Goal: Task Accomplishment & Management: Use online tool/utility

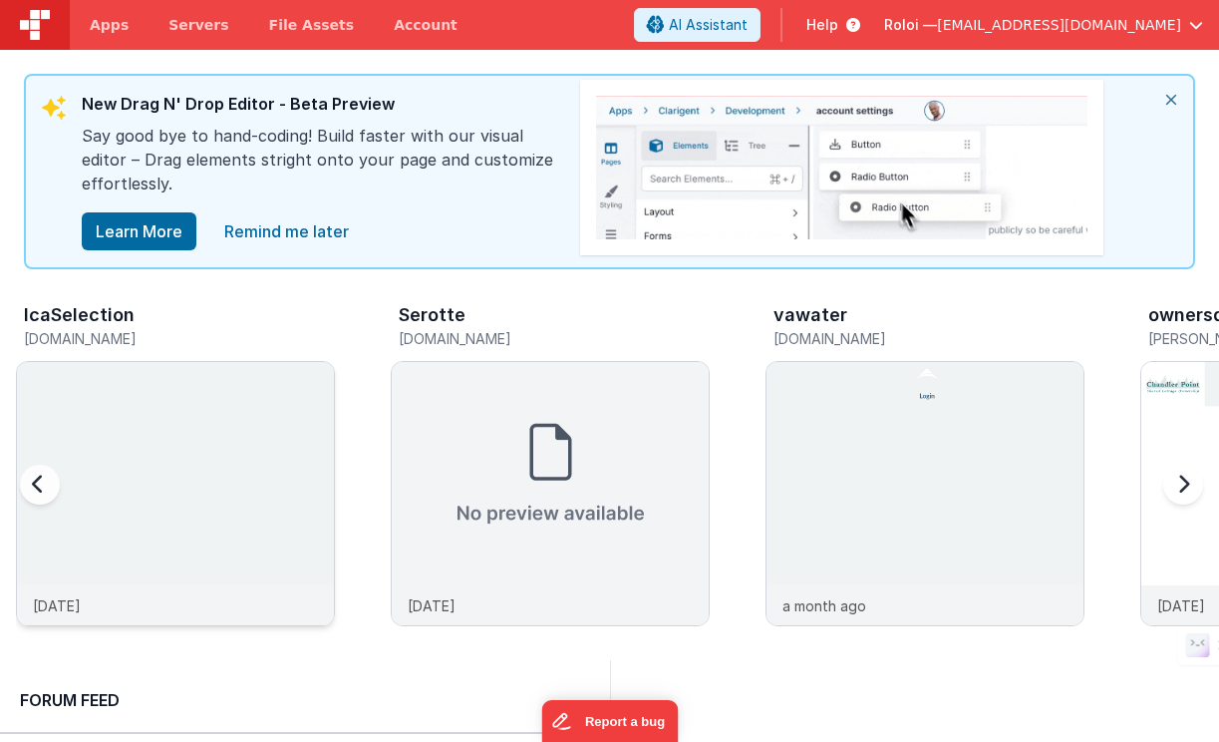
click at [224, 376] on img at bounding box center [175, 520] width 317 height 317
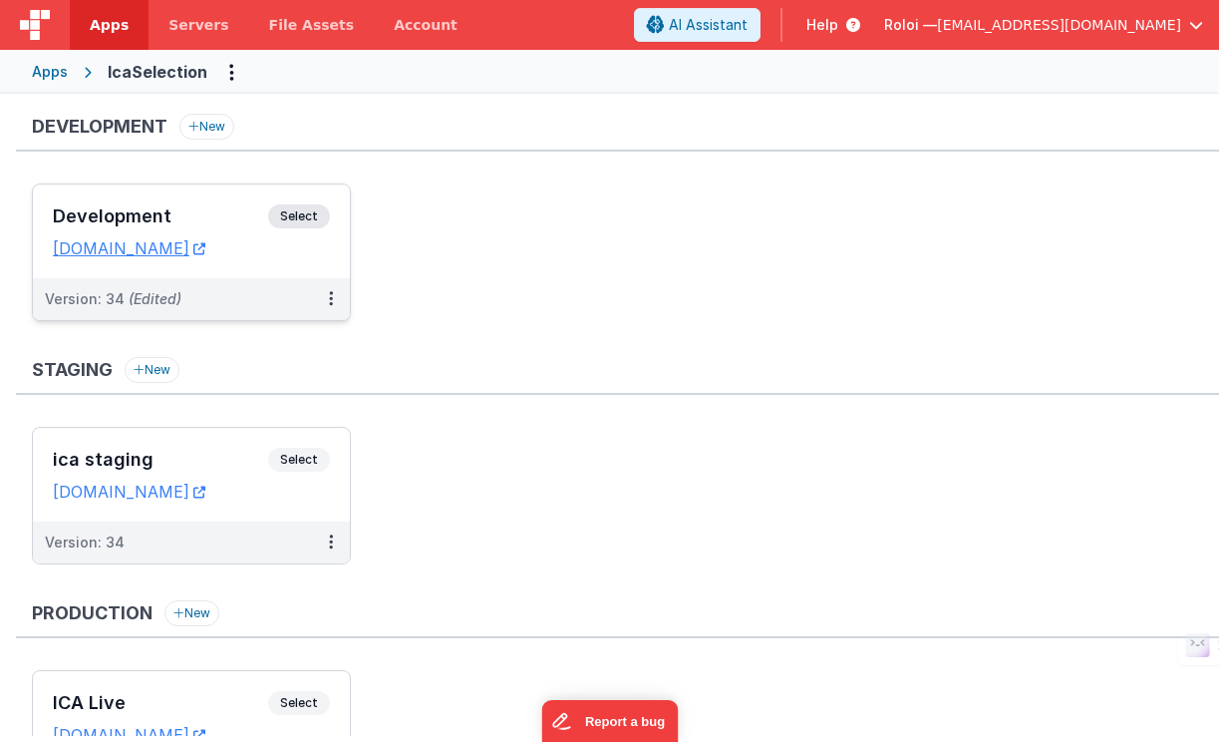
click at [299, 213] on span "Select" at bounding box center [299, 216] width 62 height 24
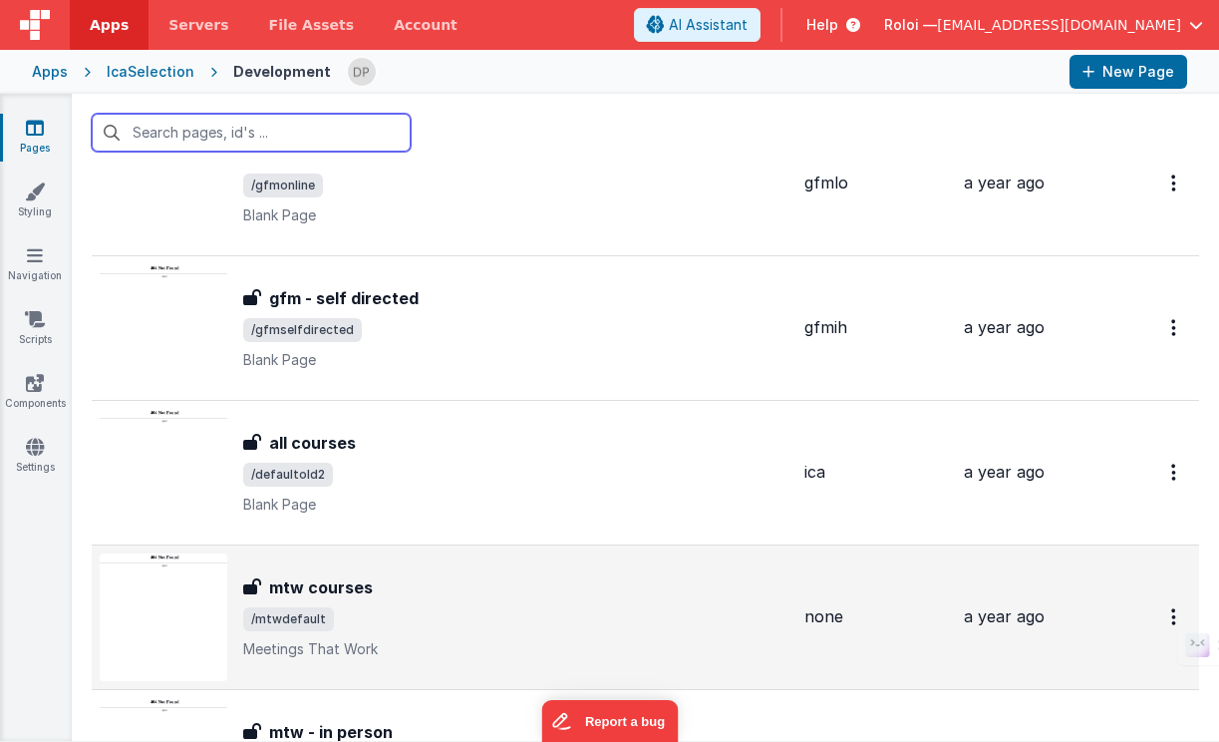
scroll to position [671, 0]
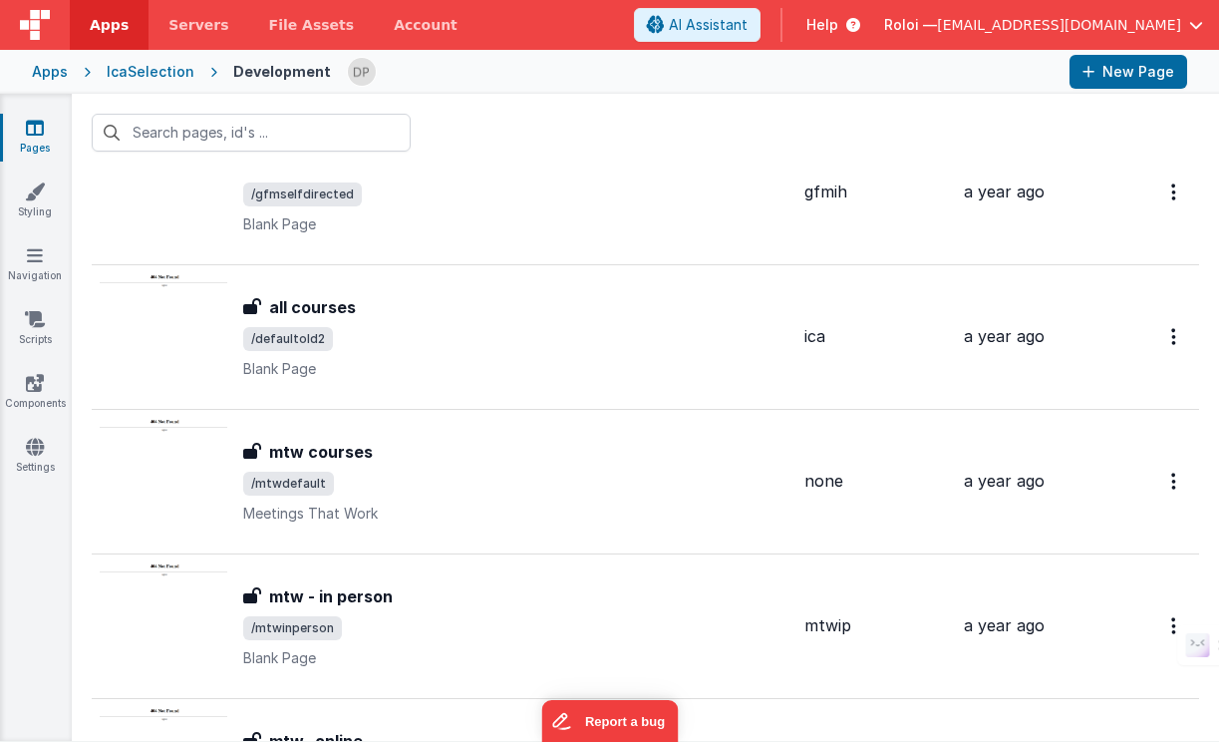
click at [161, 69] on div "IcaSelection" at bounding box center [151, 72] width 88 height 20
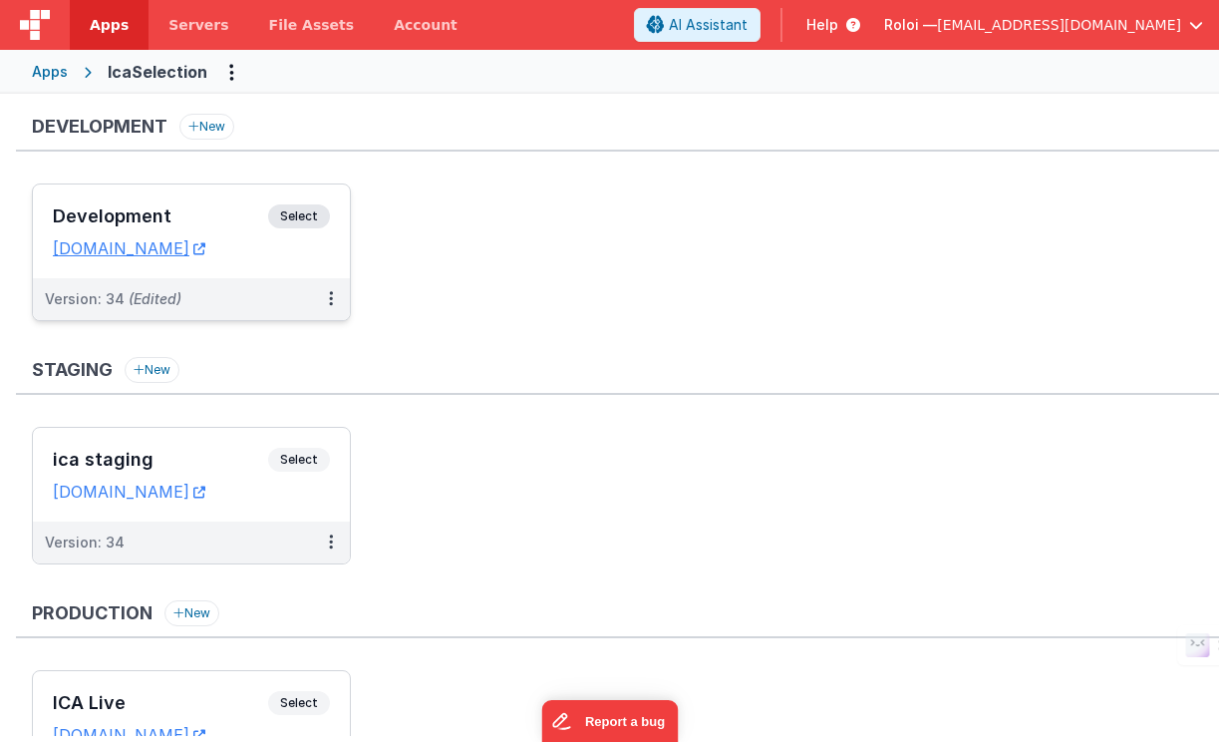
click at [290, 215] on span "Select" at bounding box center [299, 216] width 62 height 24
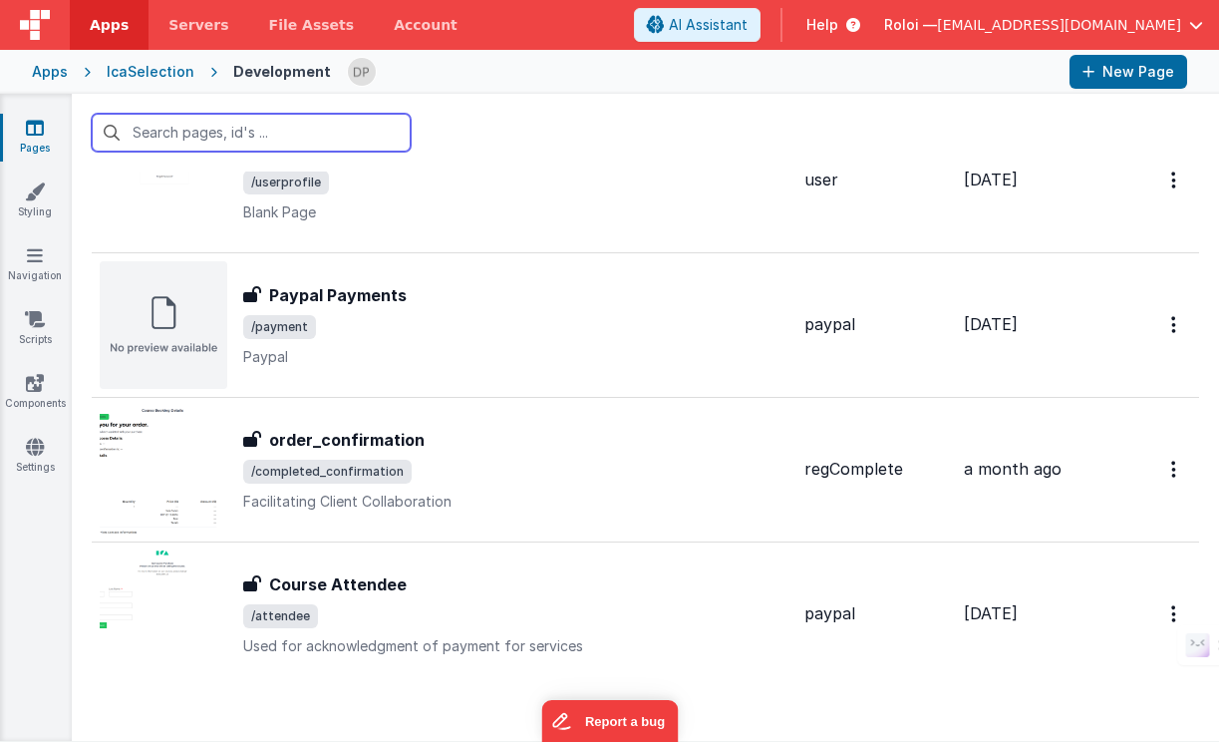
scroll to position [4917, 0]
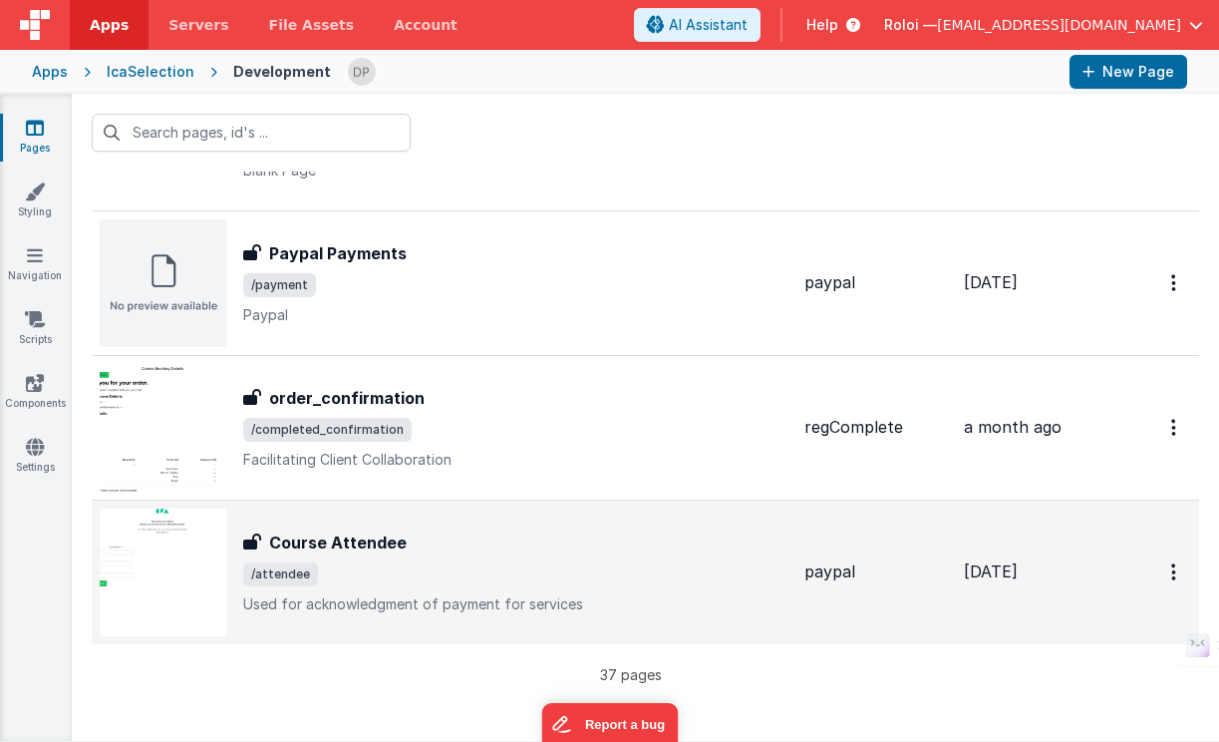
click at [378, 543] on h3 "Course Attendee" at bounding box center [338, 542] width 138 height 24
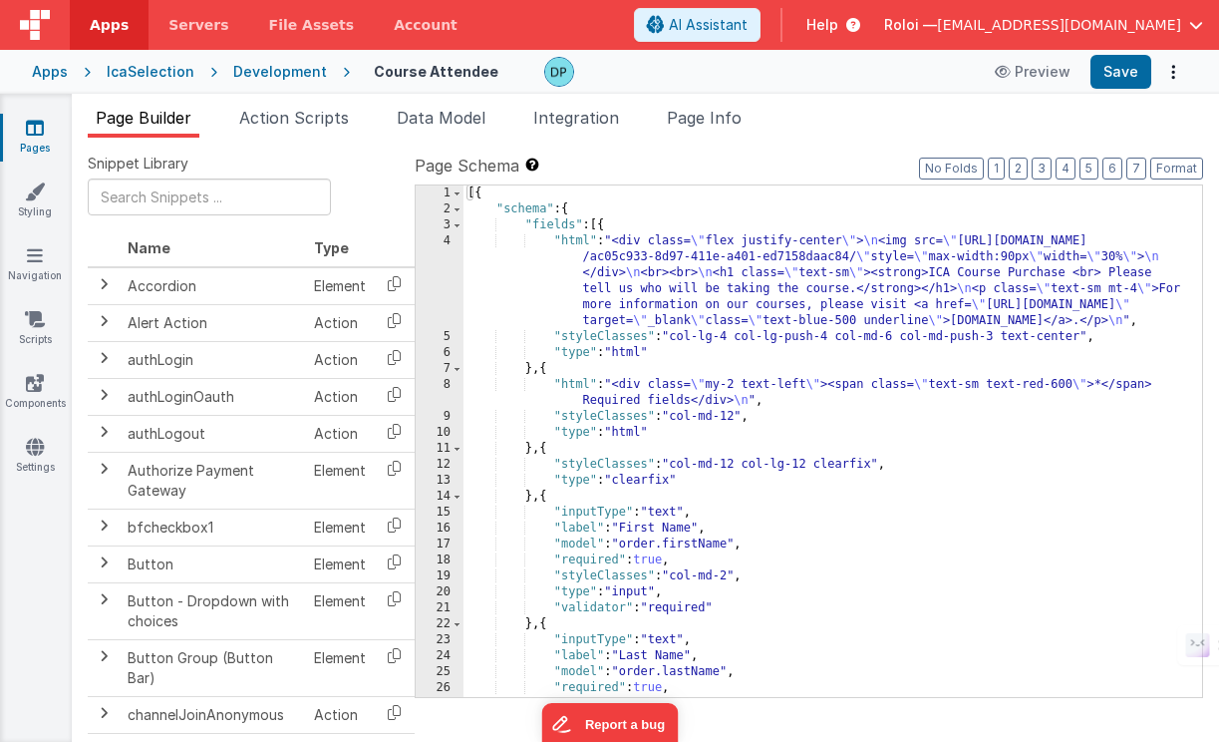
click at [479, 272] on div "[{ "schema" : { "fields" : [{ "html" : "<div class= \" flex justify-center \" >…" at bounding box center [826, 456] width 724 height 543
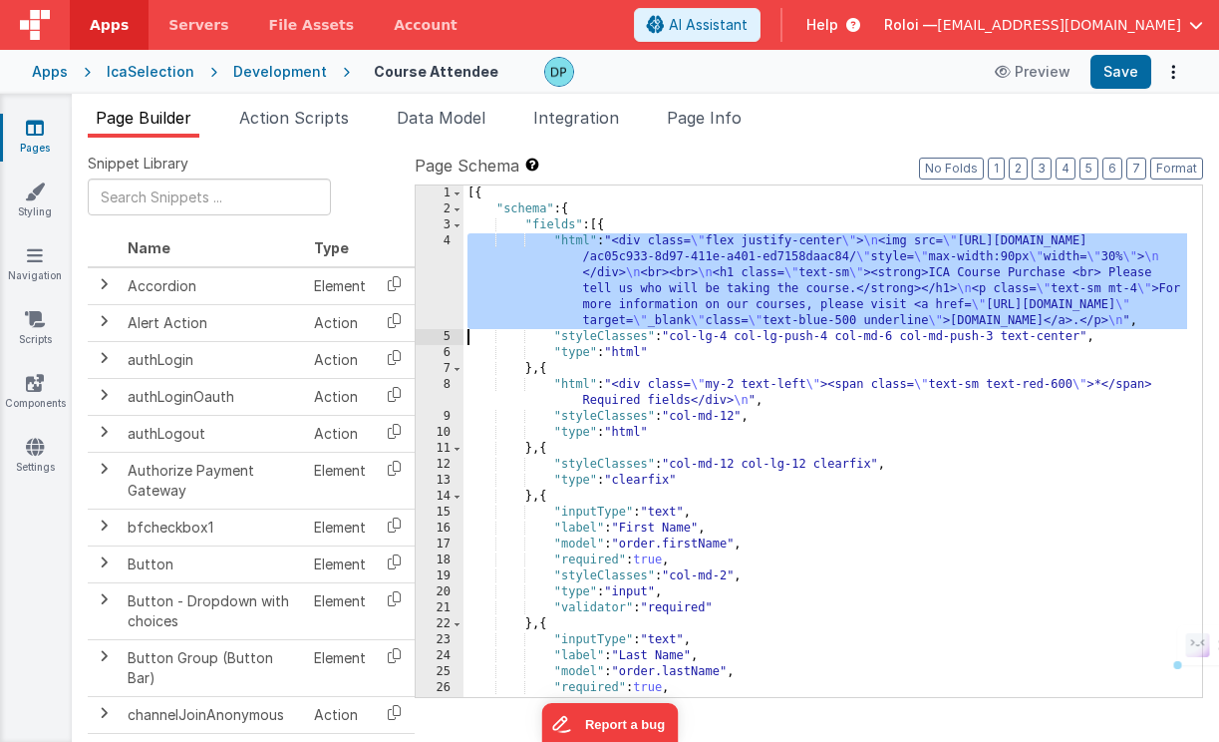
click at [445, 275] on div "4" at bounding box center [440, 281] width 48 height 96
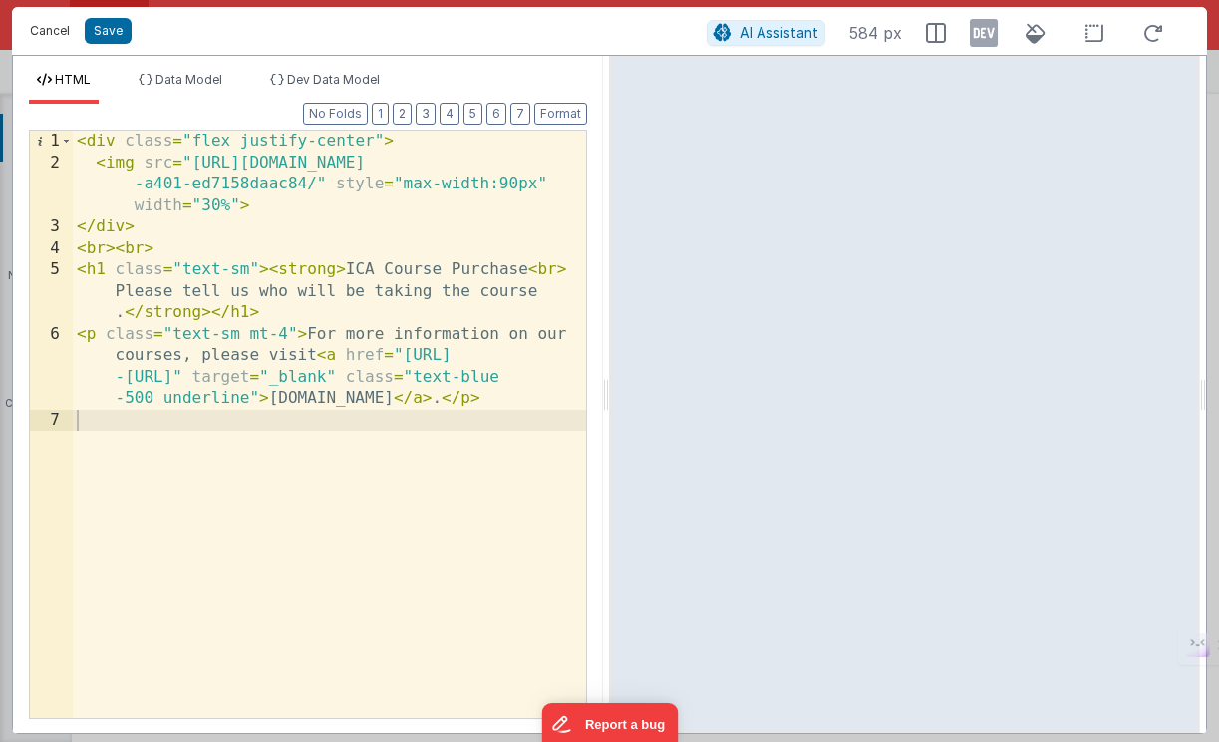
click at [54, 29] on button "Cancel" at bounding box center [50, 31] width 60 height 28
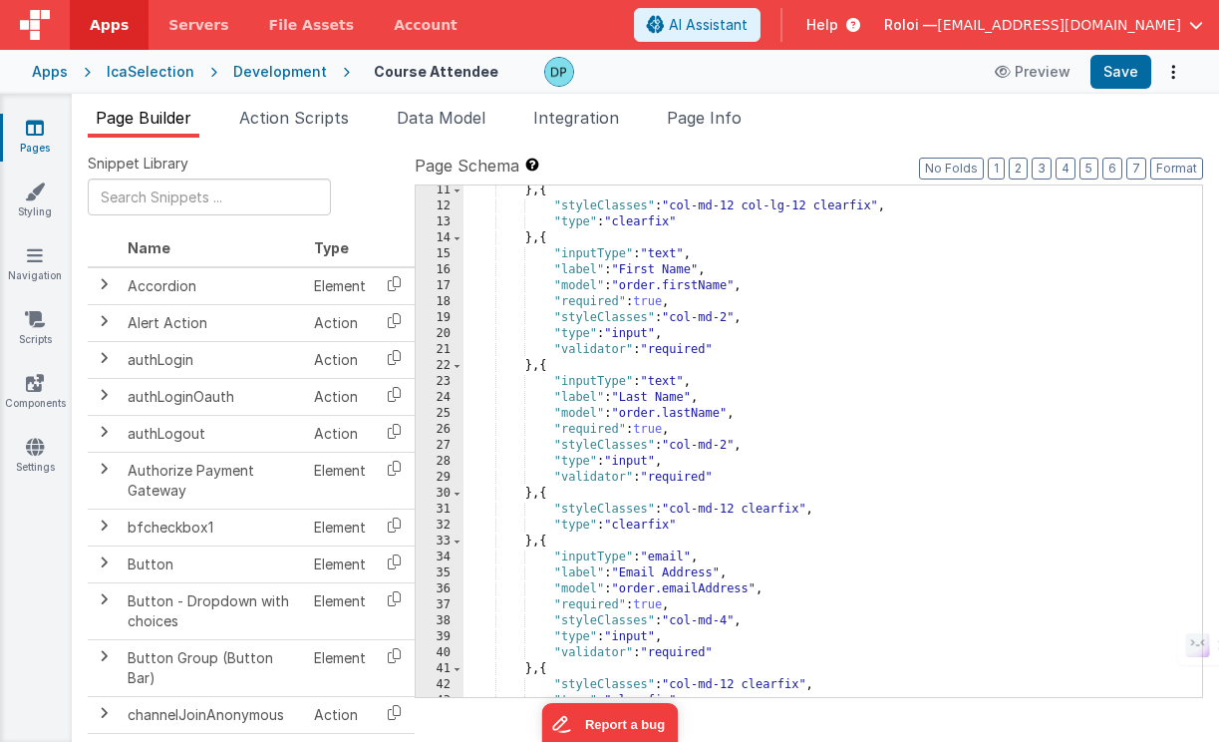
scroll to position [258, 0]
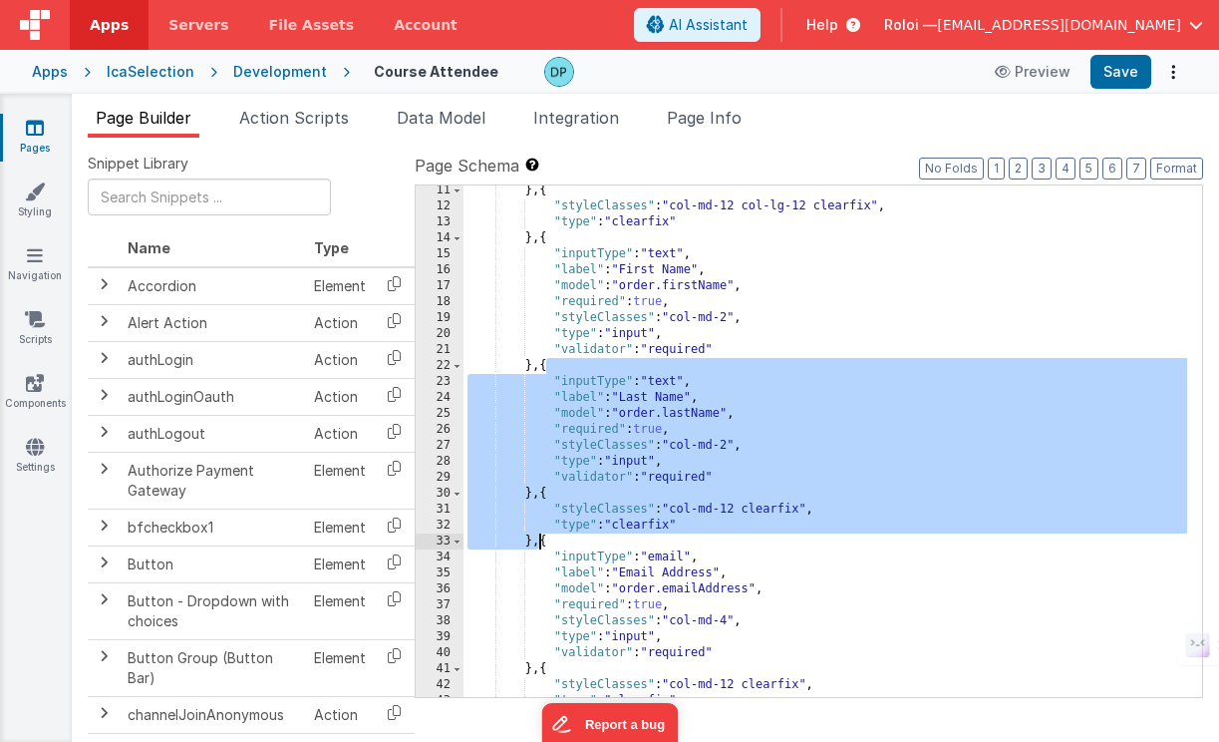
drag, startPoint x: 546, startPoint y: 370, endPoint x: 537, endPoint y: 539, distance: 169.7
click at [537, 539] on div "} , { "styleClasses" : "col-md-12 col-lg-12 clearfix" , "type" : "clearfix" } ,…" at bounding box center [826, 453] width 724 height 543
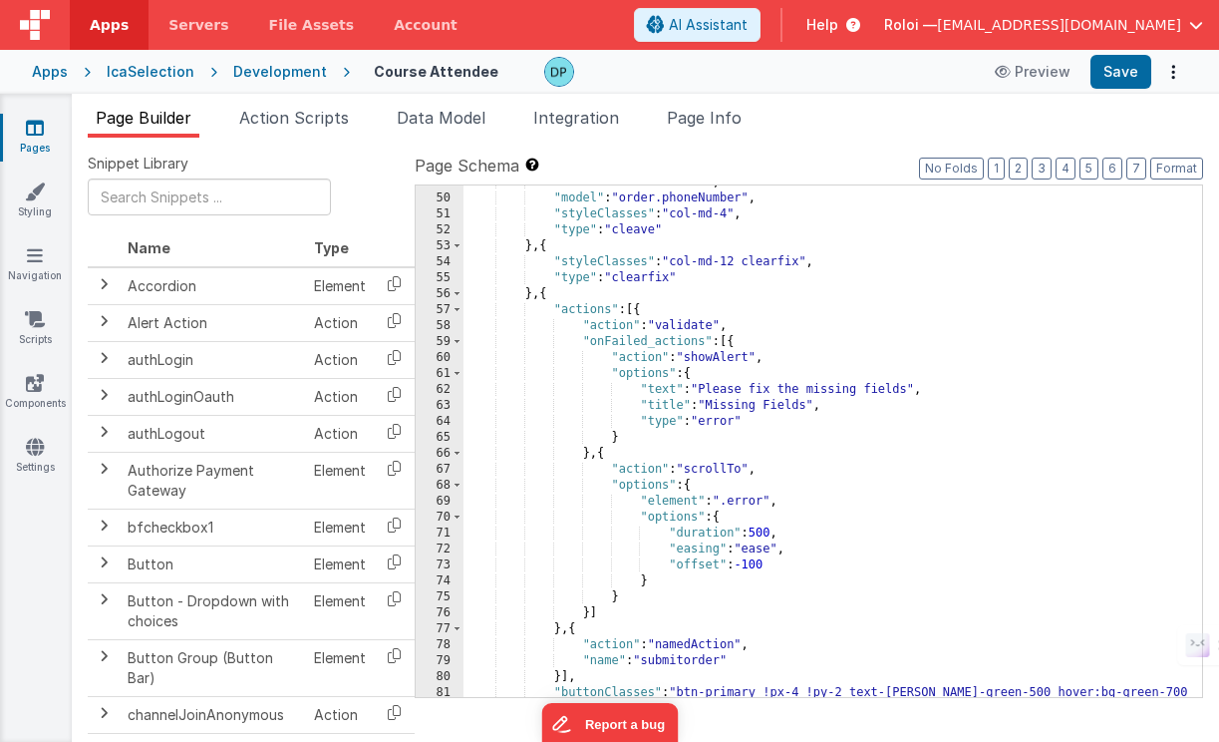
scroll to position [833, 0]
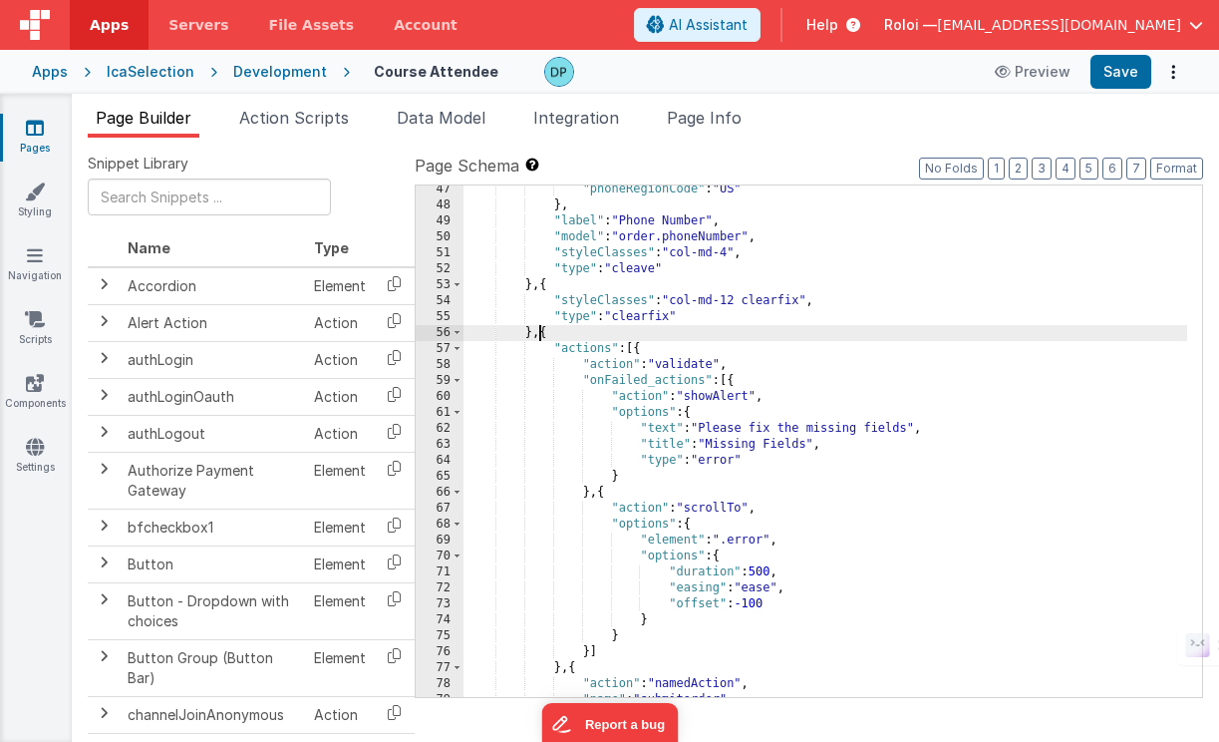
click at [541, 337] on div ""phoneRegionCode" : "US" } , "label" : "Phone Number" , "model" : "order.phoneN…" at bounding box center [826, 452] width 724 height 543
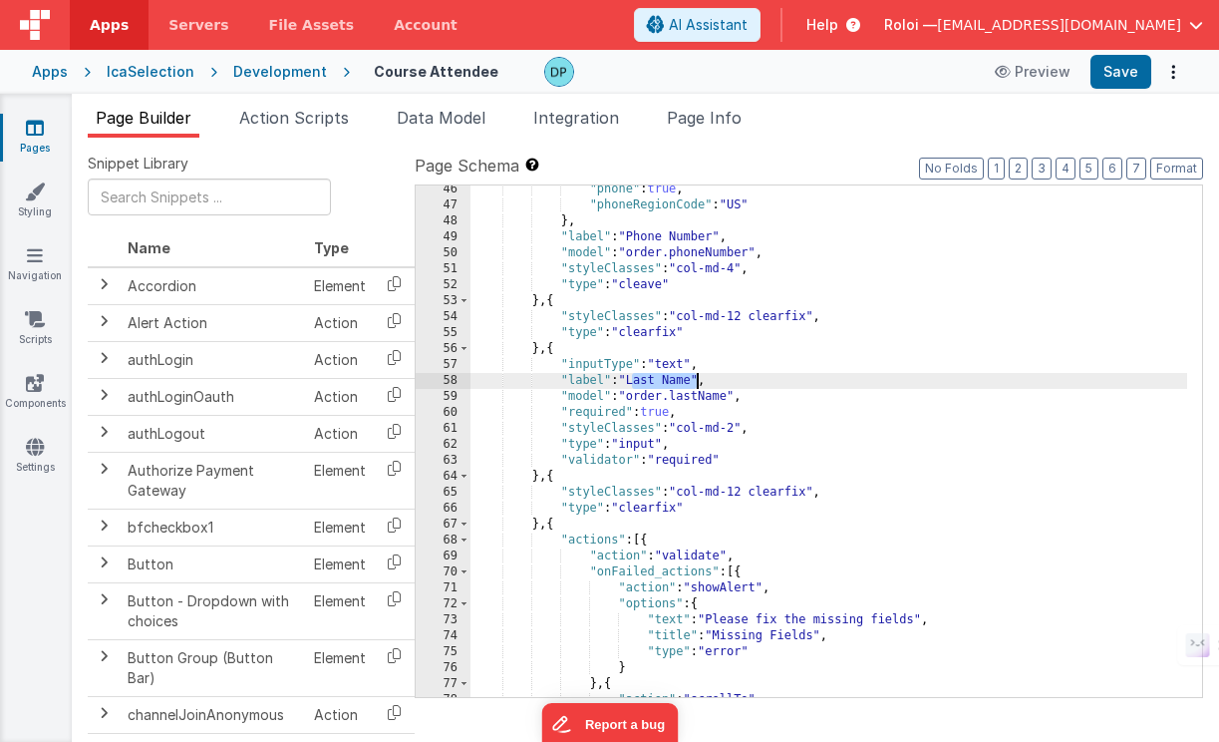
drag, startPoint x: 631, startPoint y: 387, endPoint x: 696, endPoint y: 379, distance: 65.3
click at [696, 379] on div ""phone" : true , "phoneRegionCode" : "US" } , "label" : "Phone Number" , "model…" at bounding box center [829, 452] width 717 height 543
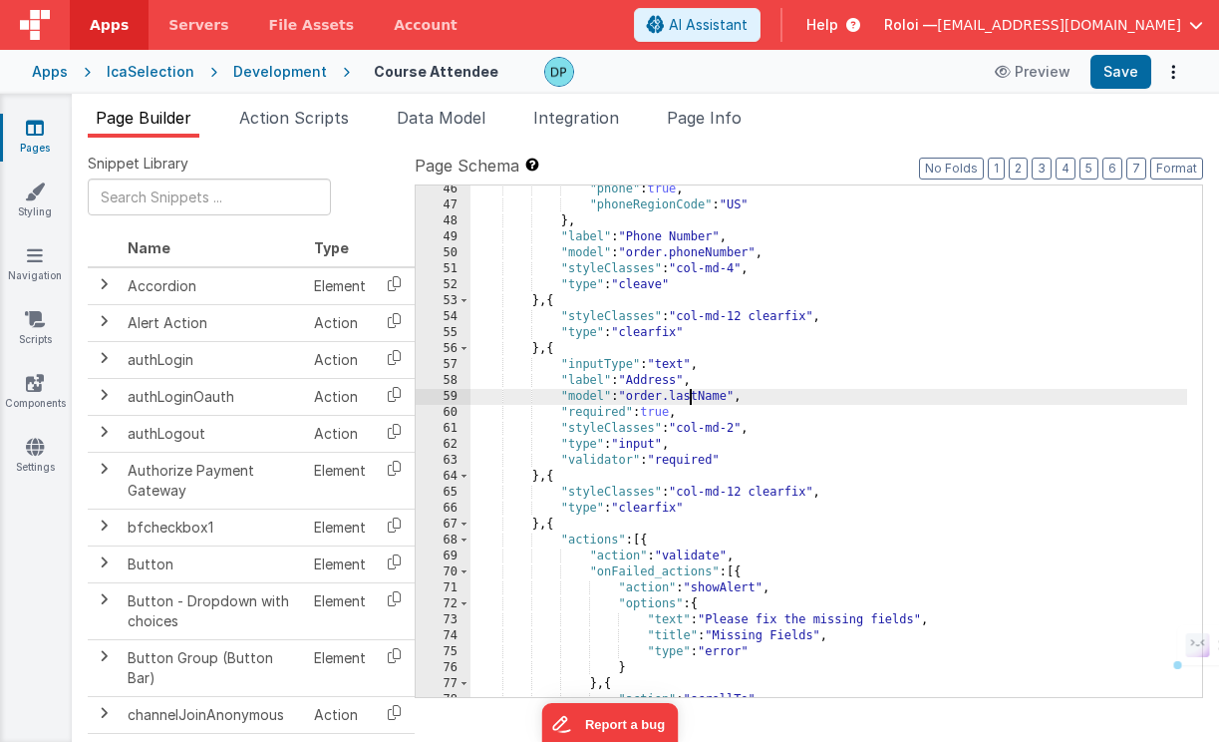
click at [691, 398] on div ""phone" : true , "phoneRegionCode" : "US" } , "label" : "Phone Number" , "model…" at bounding box center [829, 452] width 717 height 543
click at [692, 398] on div ""phone" : true , "phoneRegionCode" : "US" } , "label" : "Phone Number" , "model…" at bounding box center [829, 452] width 717 height 543
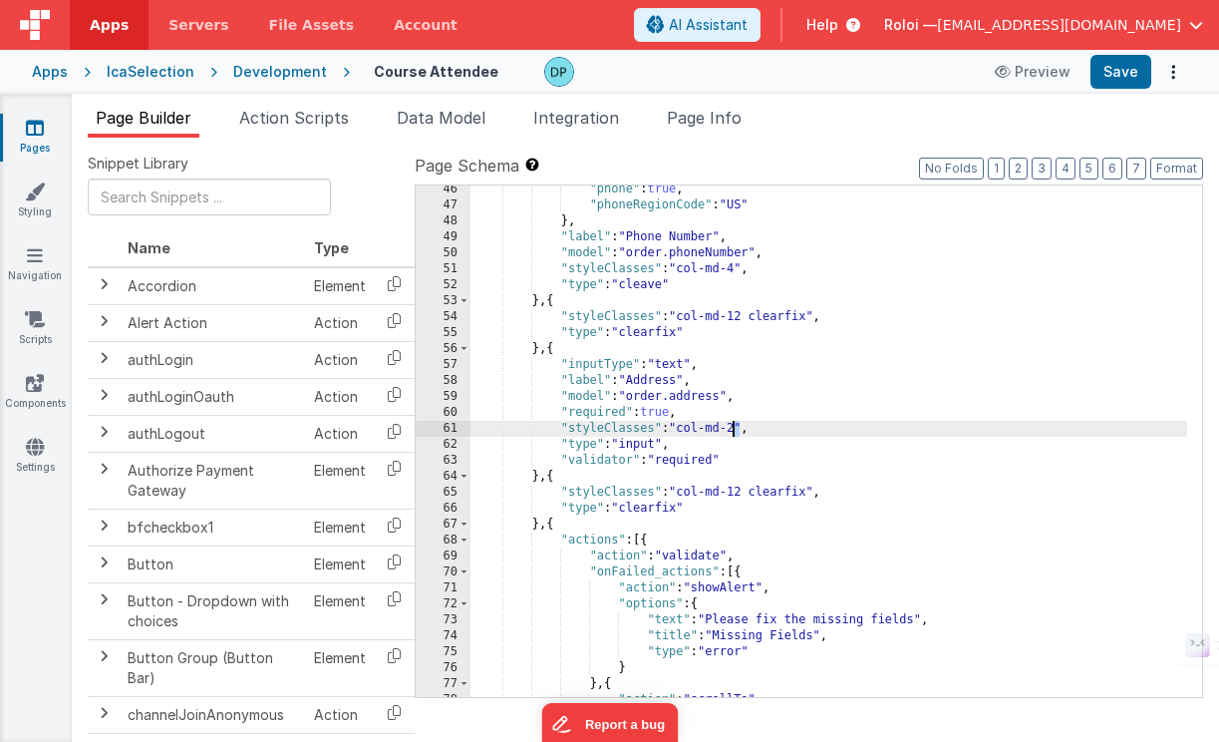
click at [733, 430] on div ""phone" : true , "phoneRegionCode" : "US" } , "label" : "Phone Number" , "model…" at bounding box center [829, 452] width 717 height 543
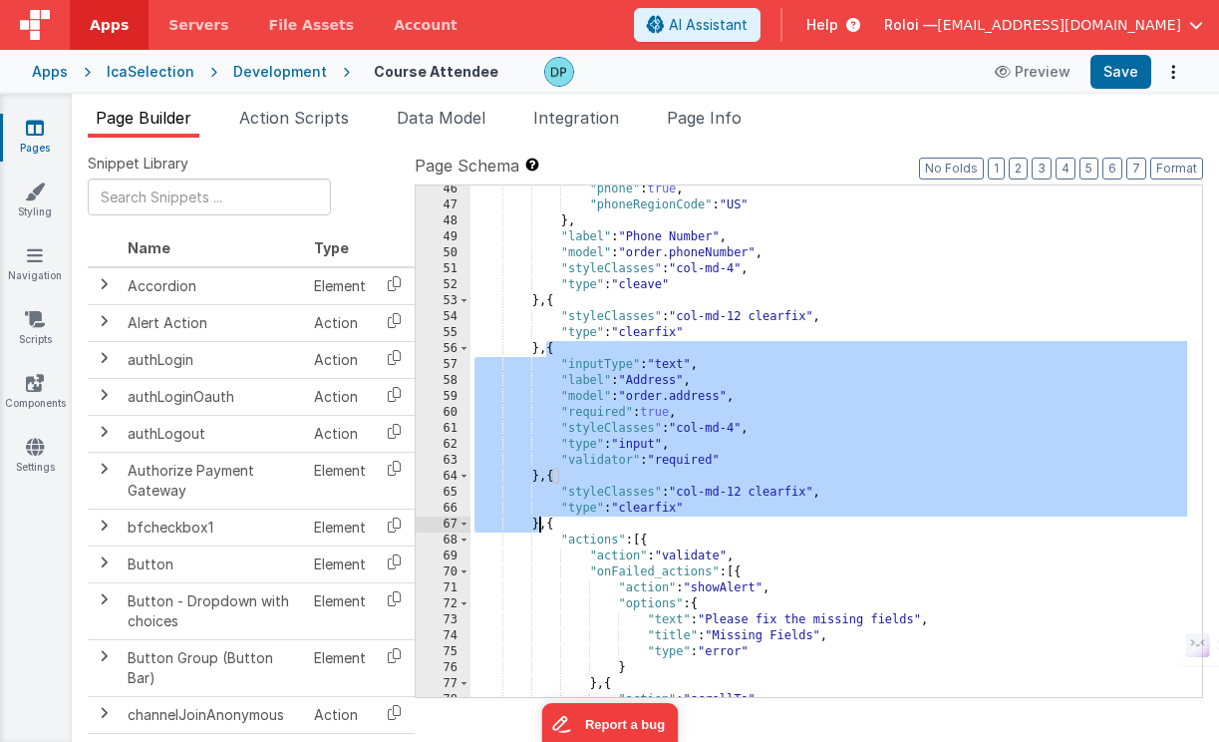
drag, startPoint x: 548, startPoint y: 348, endPoint x: 542, endPoint y: 525, distance: 177.6
click at [542, 525] on div ""phone" : true , "phoneRegionCode" : "US" } , "label" : "Phone Number" , "model…" at bounding box center [829, 452] width 717 height 543
click at [544, 347] on div ""phone" : true , "phoneRegionCode" : "US" } , "label" : "Phone Number" , "model…" at bounding box center [829, 452] width 717 height 543
drag, startPoint x: 546, startPoint y: 360, endPoint x: 546, endPoint y: 524, distance: 164.5
click at [546, 524] on div ""phone" : true , "phoneRegionCode" : "US" } , "label" : "Phone Number" , "model…" at bounding box center [829, 452] width 717 height 543
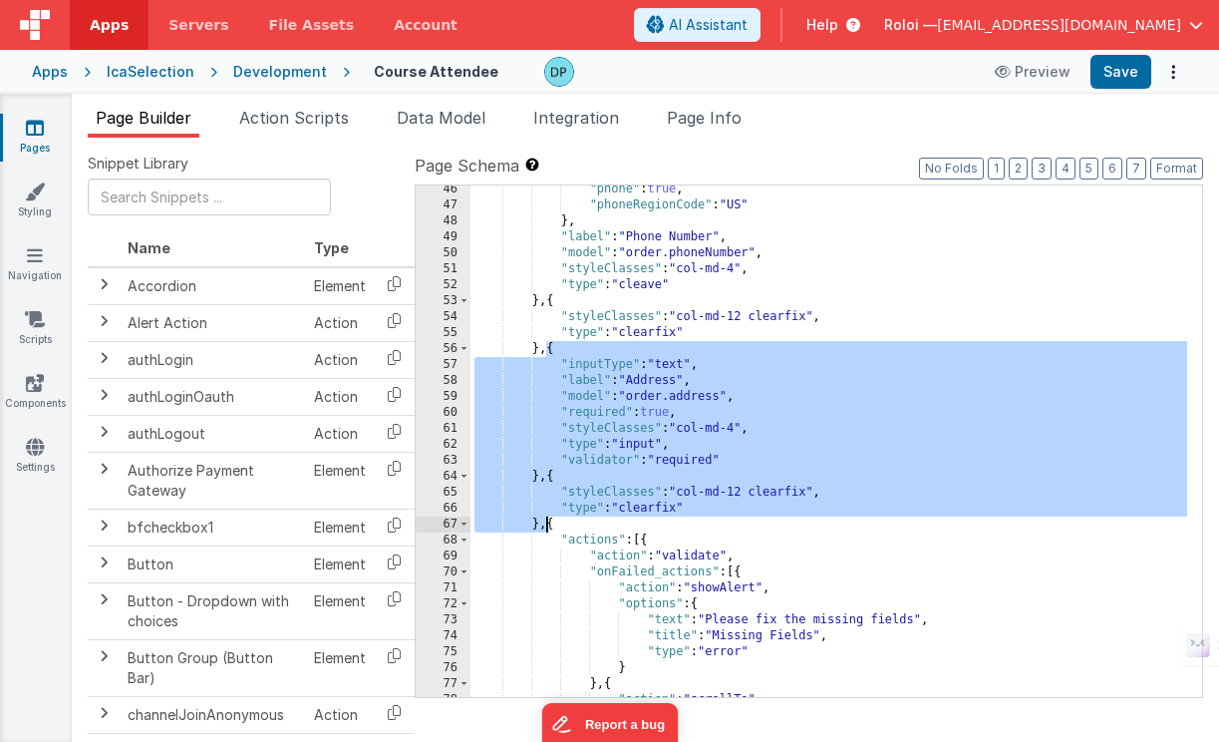
click at [549, 524] on div ""phone" : true , "phoneRegionCode" : "US" } , "label" : "Phone Number" , "model…" at bounding box center [829, 452] width 717 height 543
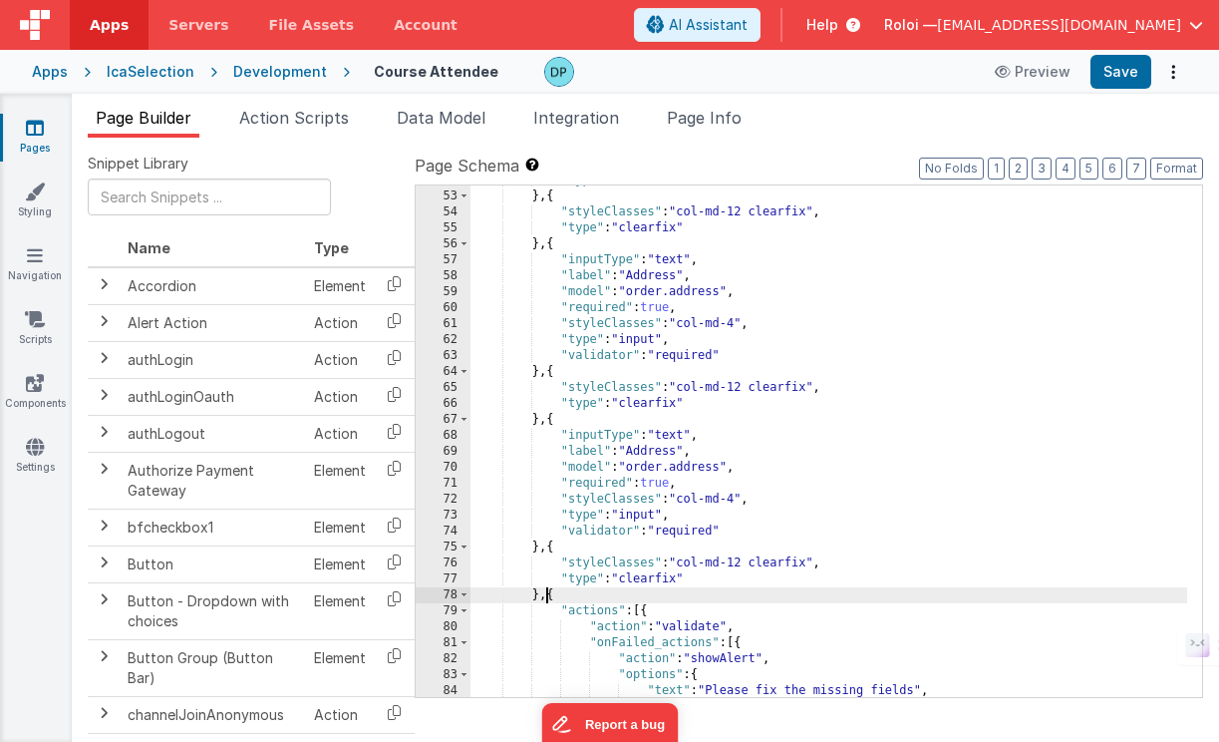
scroll to position [938, 0]
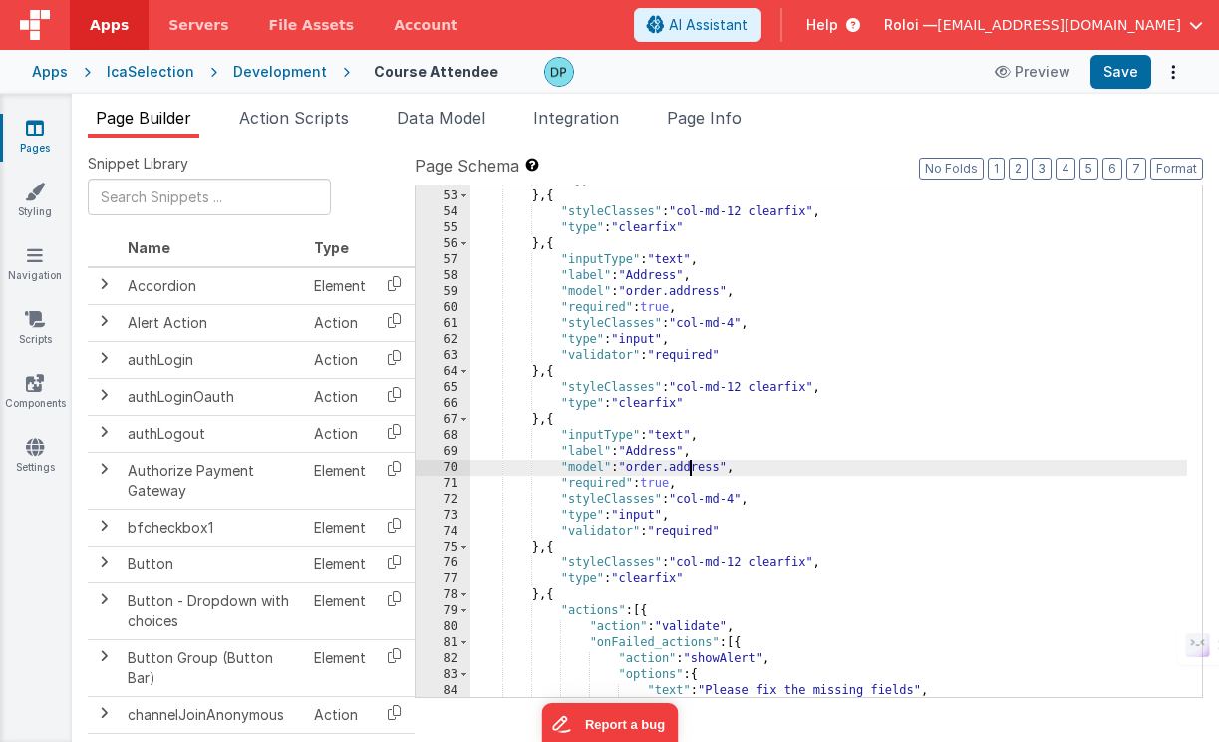
click at [690, 471] on div ""type" : "cleave" } , { "styleClasses" : "col-md-12 clearfix" , "type" : "clear…" at bounding box center [829, 443] width 717 height 543
drag, startPoint x: 690, startPoint y: 471, endPoint x: 730, endPoint y: 470, distance: 39.9
click at [691, 470] on div ""type" : "cleave" } , { "styleClasses" : "col-md-12 clearfix" , "type" : "clear…" at bounding box center [829, 443] width 717 height 543
click at [651, 455] on div ""type" : "cleave" } , { "styleClasses" : "col-md-12 clearfix" , "type" : "clear…" at bounding box center [829, 443] width 717 height 543
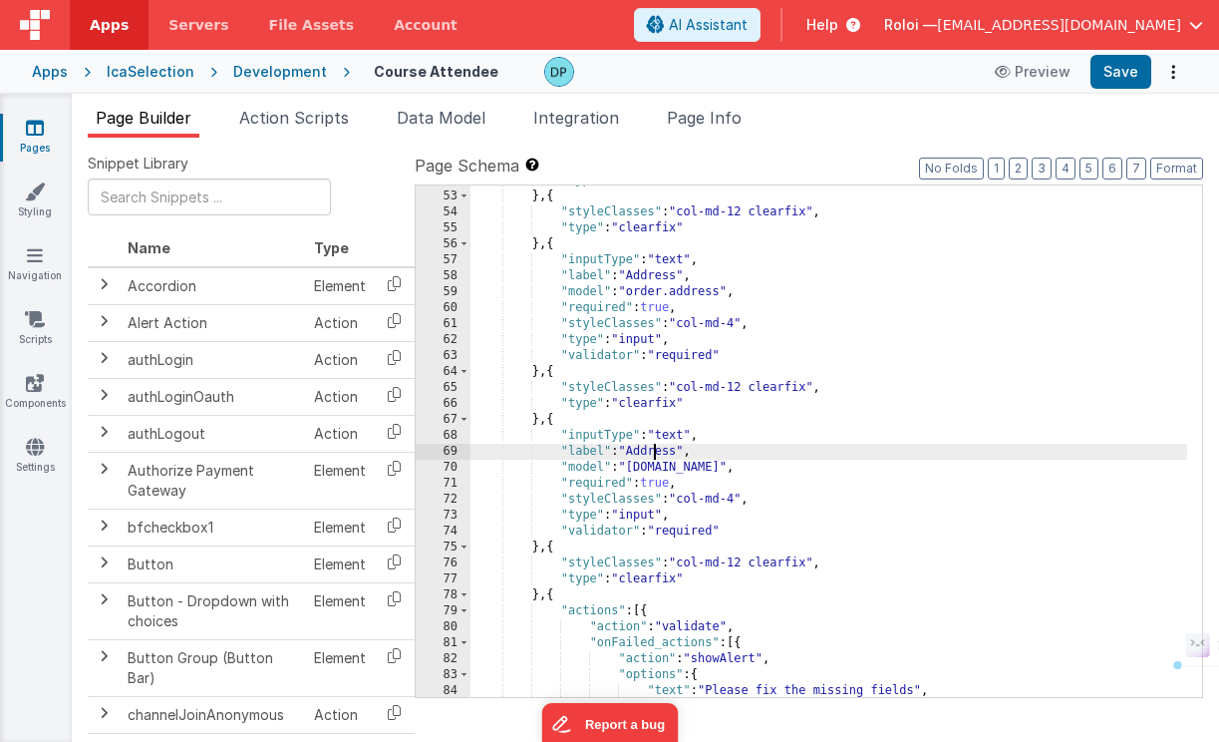
click at [651, 455] on div ""type" : "cleave" } , { "styleClasses" : "col-md-12 clearfix" , "type" : "clear…" at bounding box center [829, 443] width 717 height 543
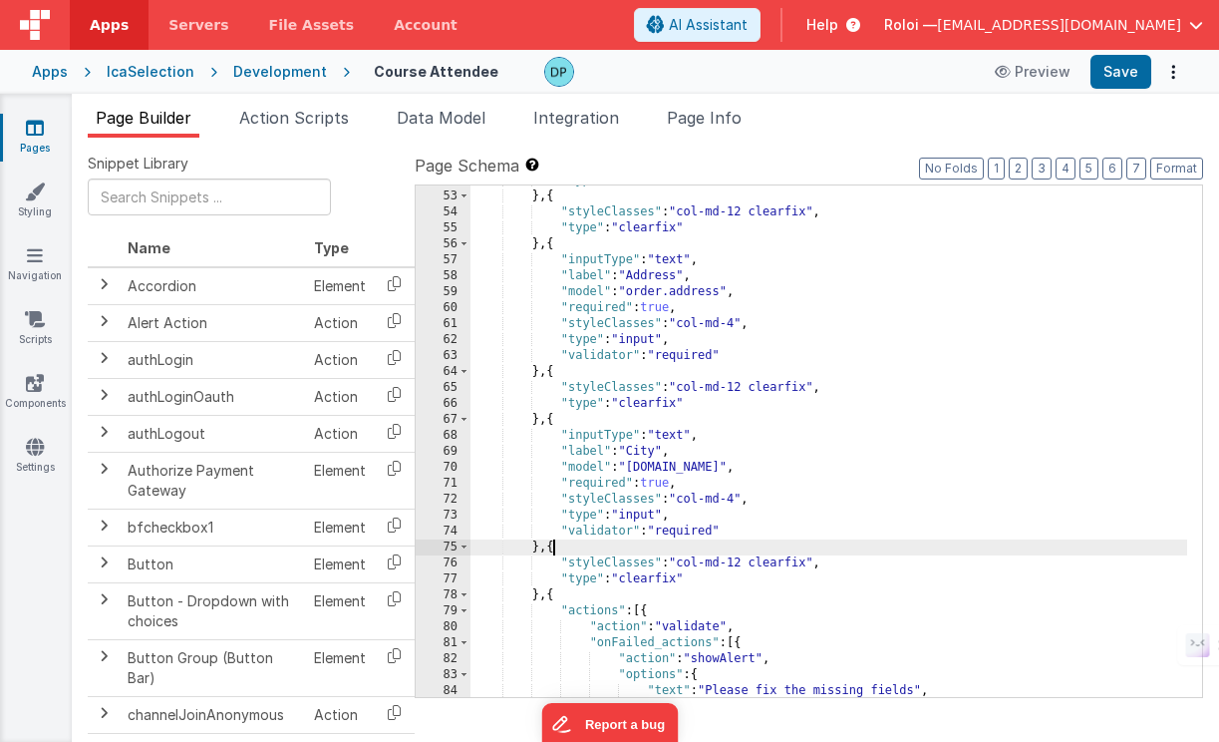
click at [551, 549] on div ""type" : "cleave" } , { "styleClasses" : "col-md-12 clearfix" , "type" : "clear…" at bounding box center [829, 443] width 717 height 543
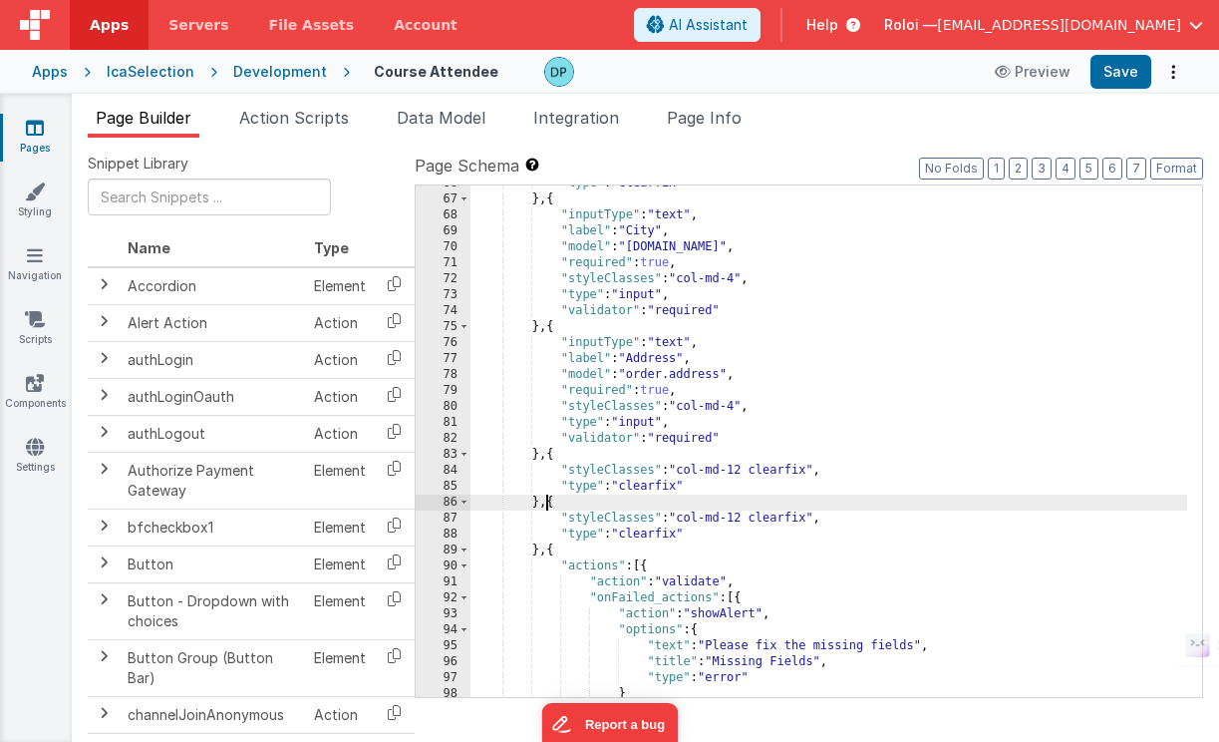
scroll to position [1140, 0]
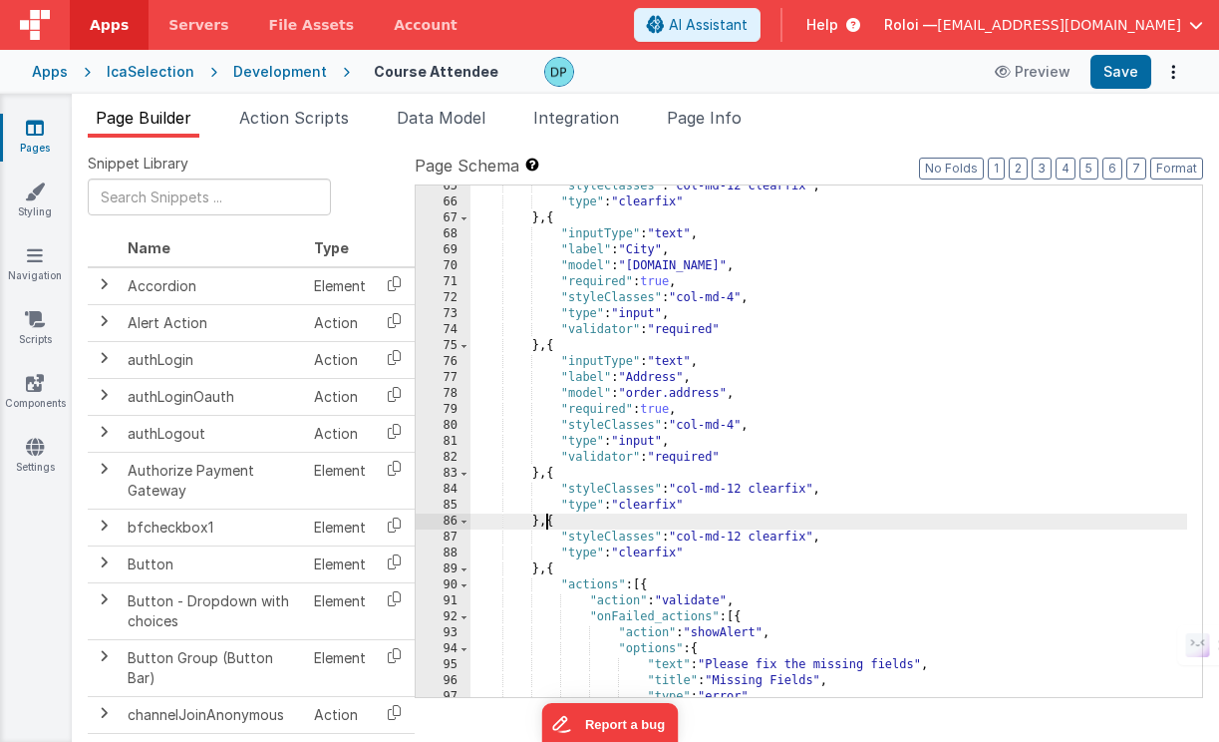
click at [654, 381] on div ""styleClasses" : "col-md-12 clearfix" , "type" : "clearfix" } , { "inputType" :…" at bounding box center [829, 449] width 717 height 543
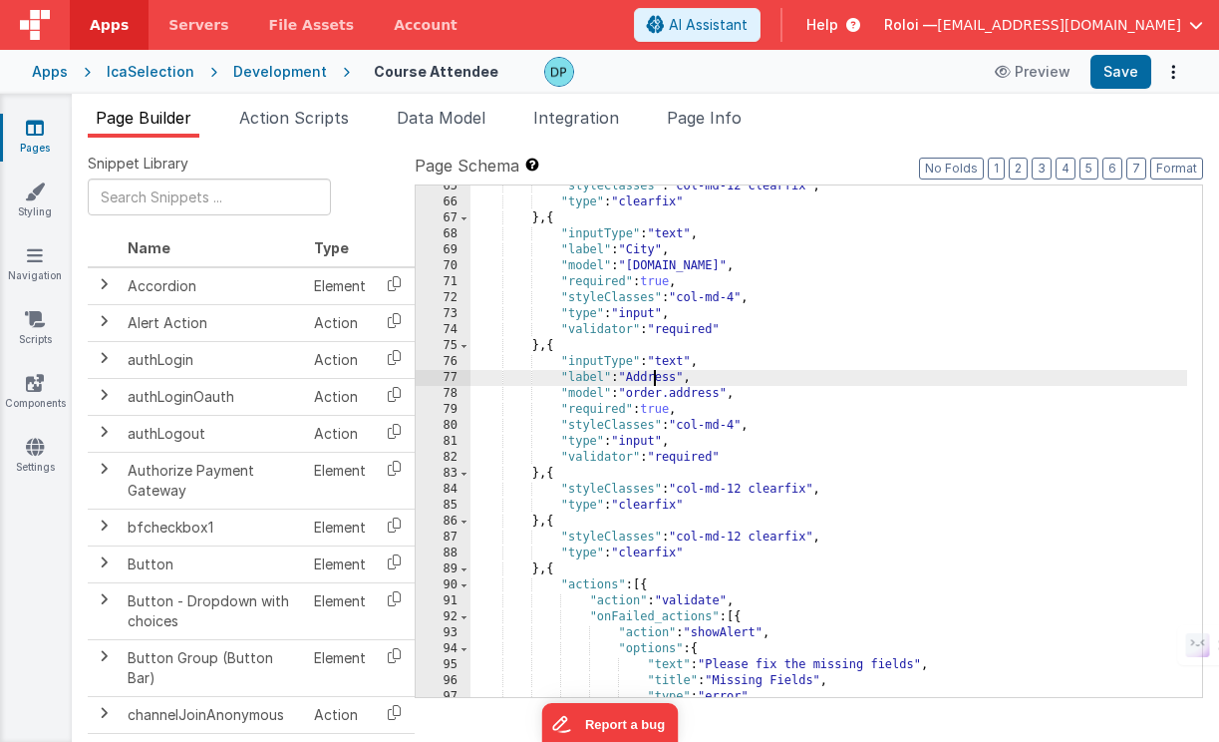
click at [654, 381] on div ""styleClasses" : "col-md-12 clearfix" , "type" : "clearfix" } , { "inputType" :…" at bounding box center [829, 449] width 717 height 543
click at [696, 401] on div ""styleClasses" : "col-md-12 clearfix" , "type" : "clearfix" } , { "inputType" :…" at bounding box center [829, 449] width 717 height 543
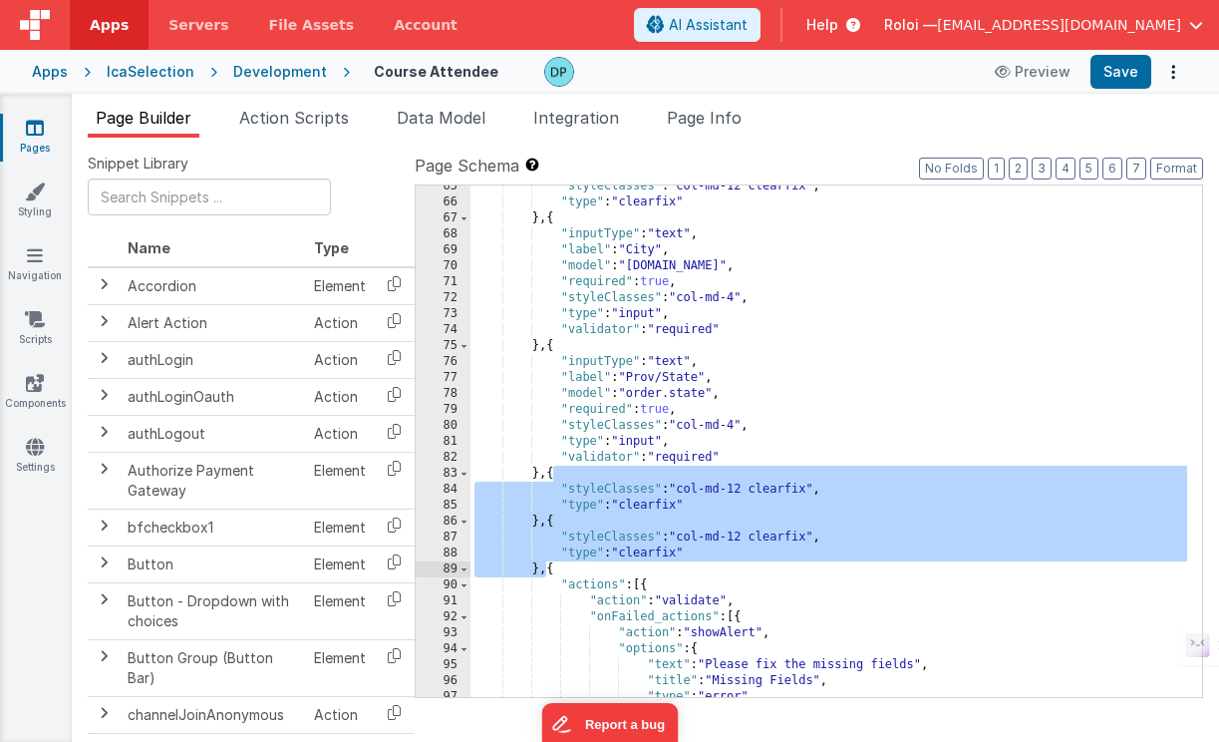
drag, startPoint x: 552, startPoint y: 477, endPoint x: 545, endPoint y: 563, distance: 87.0
click at [545, 563] on div ""styleClasses" : "col-md-12 clearfix" , "type" : "clearfix" } , { "inputType" :…" at bounding box center [829, 449] width 717 height 543
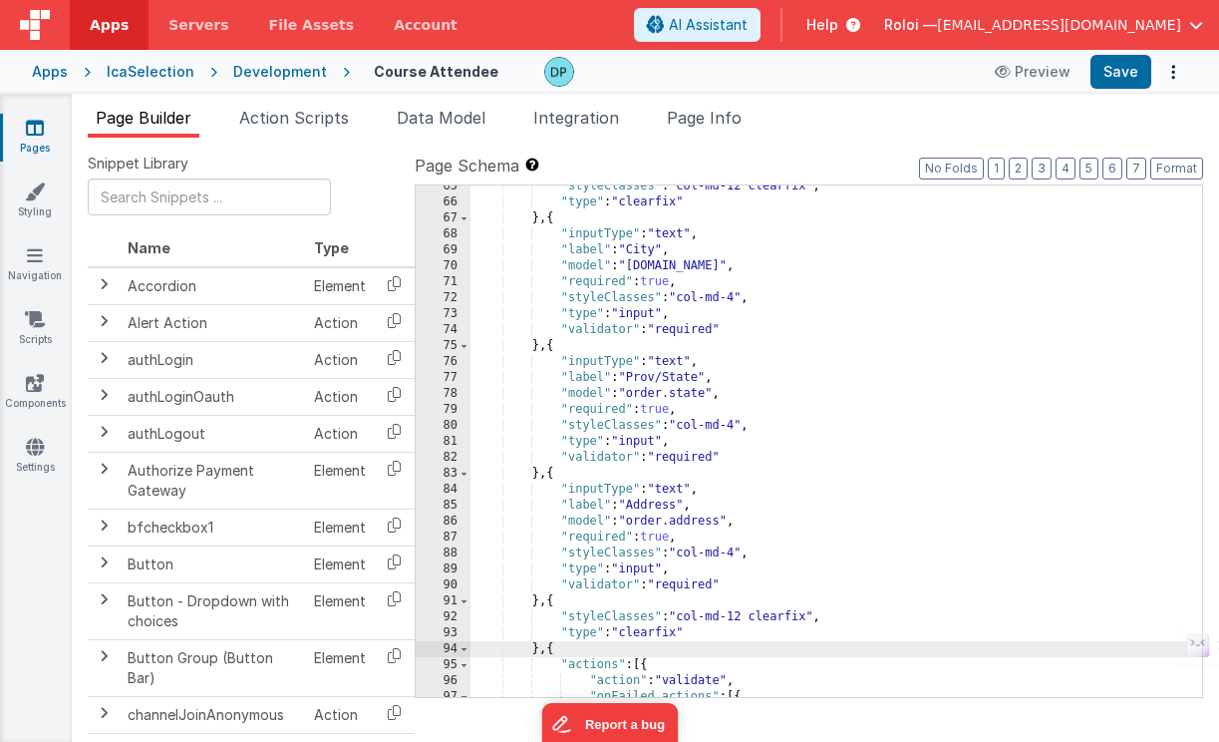
click at [661, 506] on div ""styleClasses" : "col-md-12 clearfix" , "type" : "clearfix" } , { "inputType" :…" at bounding box center [829, 449] width 717 height 543
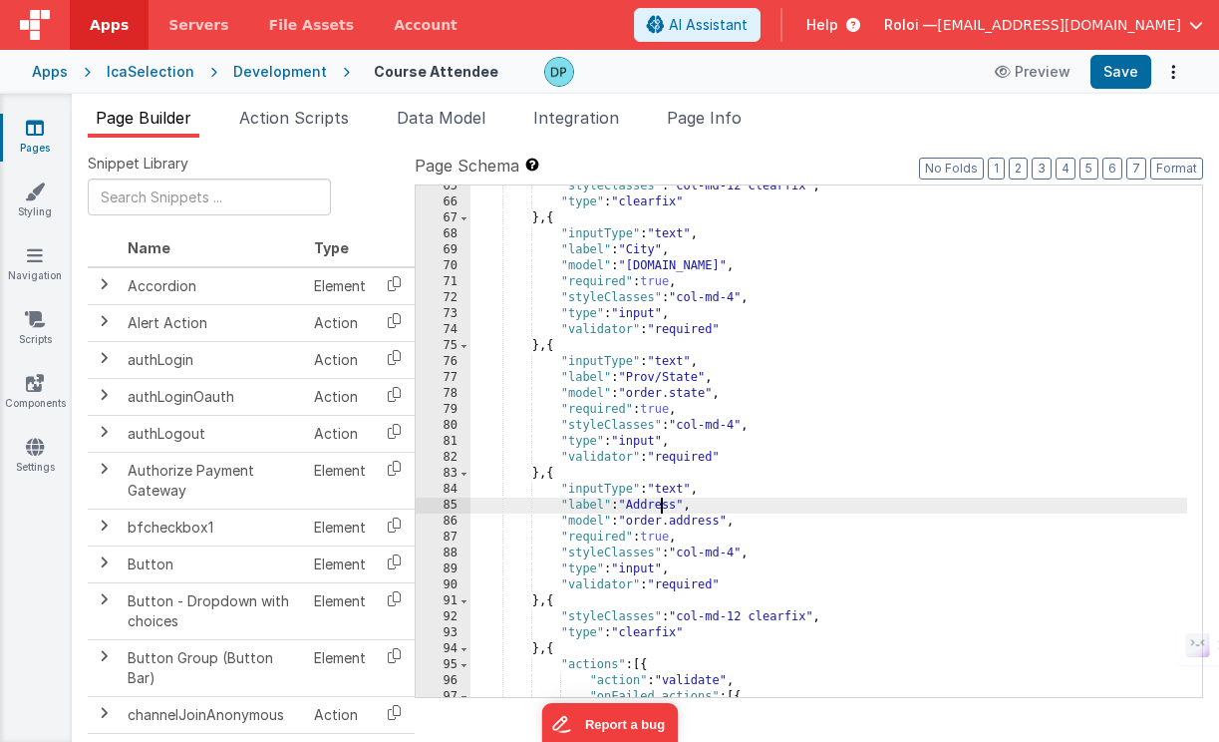
click at [660, 507] on div ""styleClasses" : "col-md-12 clearfix" , "type" : "clearfix" } , { "inputType" :…" at bounding box center [829, 449] width 717 height 543
click at [693, 522] on div ""styleClasses" : "col-md-12 clearfix" , "type" : "clearfix" } , { "inputType" :…" at bounding box center [829, 449] width 717 height 543
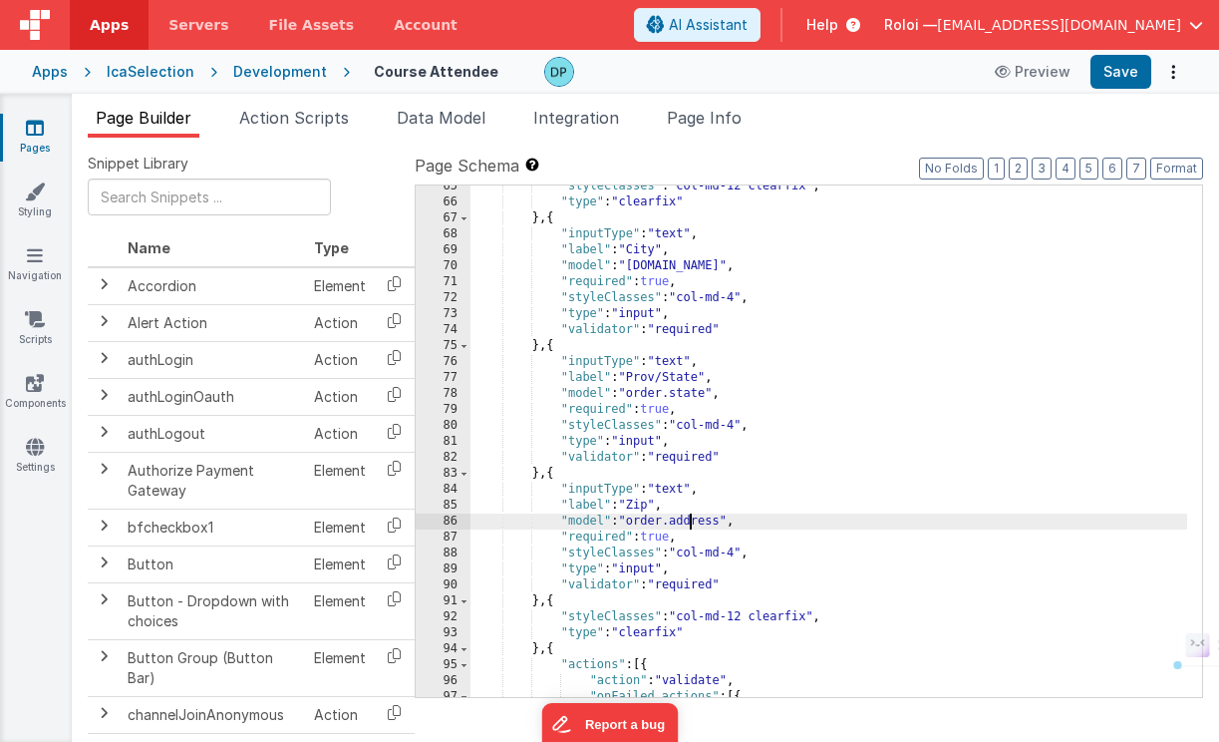
click at [693, 523] on div ""styleClasses" : "col-md-12 clearfix" , "type" : "clearfix" } , { "inputType" :…" at bounding box center [829, 449] width 717 height 543
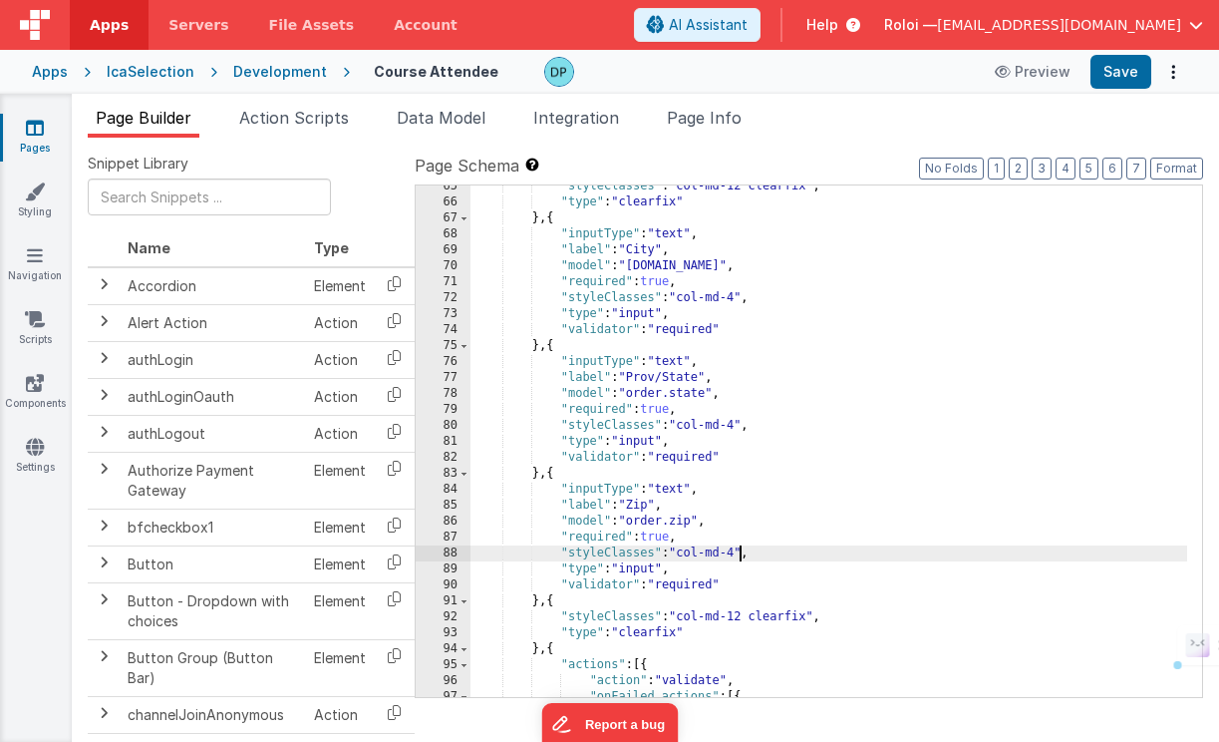
drag, startPoint x: 741, startPoint y: 551, endPoint x: 759, endPoint y: 549, distance: 18.1
click at [742, 551] on div ""styleClasses" : "col-md-12 clearfix" , "type" : "clearfix" } , { "inputType" :…" at bounding box center [829, 449] width 717 height 543
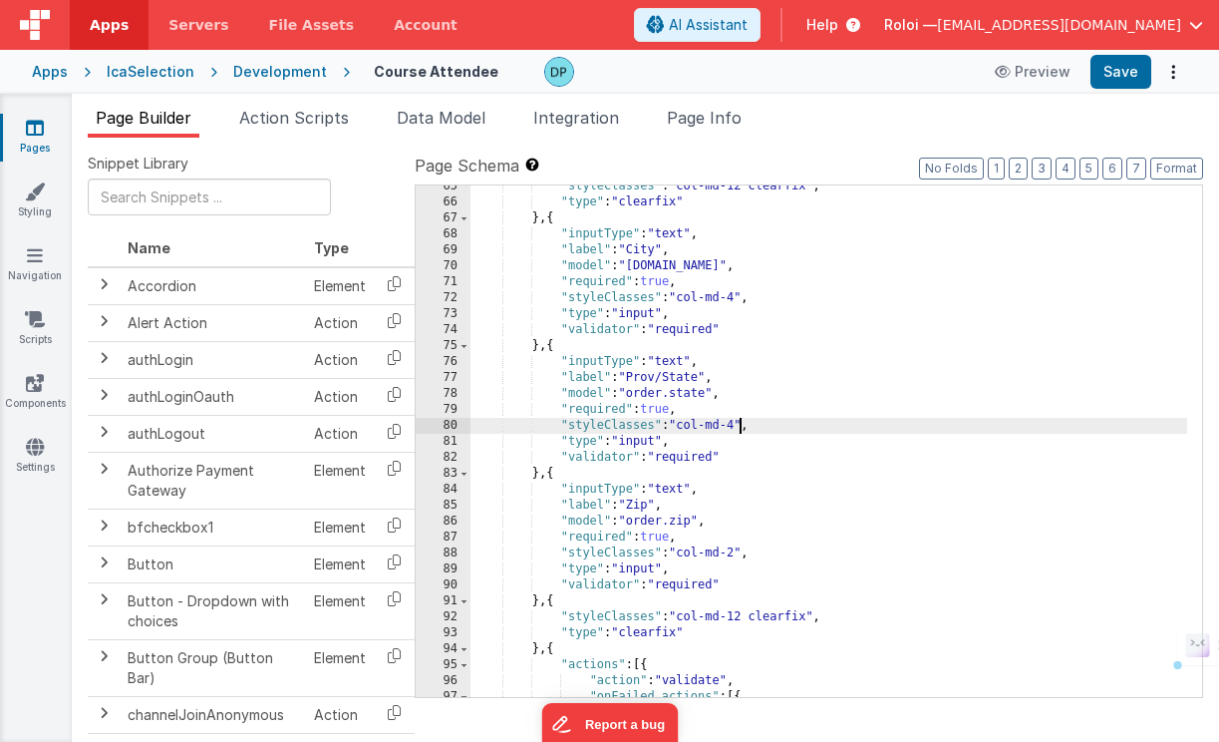
click at [739, 427] on div ""styleClasses" : "col-md-12 clearfix" , "type" : "clearfix" } , { "inputType" :…" at bounding box center [829, 449] width 717 height 543
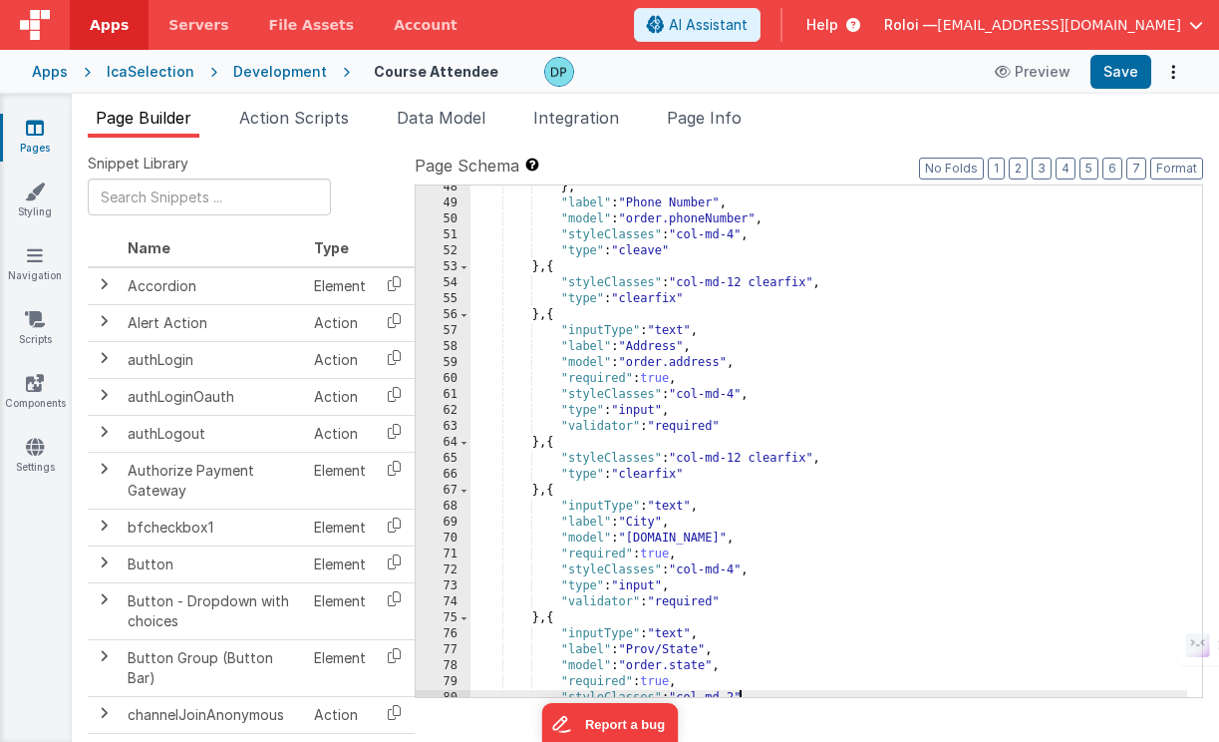
scroll to position [867, 0]
click at [1121, 71] on button "Save" at bounding box center [1121, 72] width 61 height 34
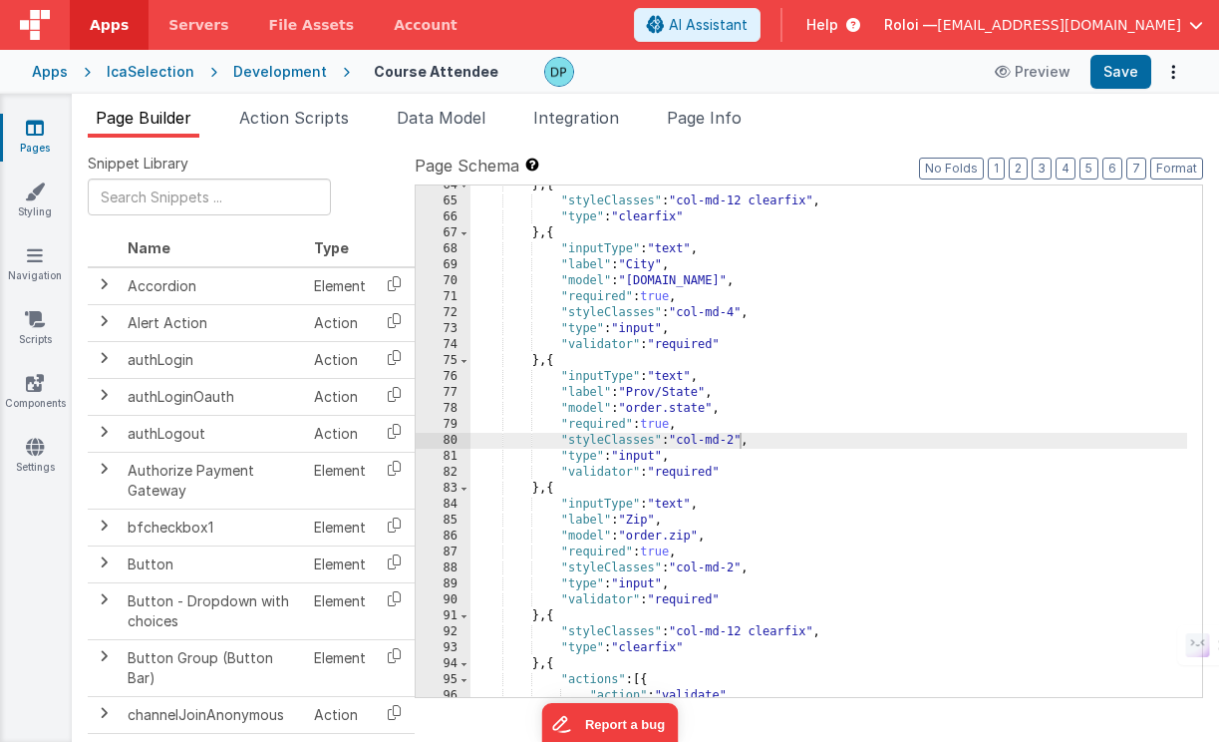
scroll to position [1164, 0]
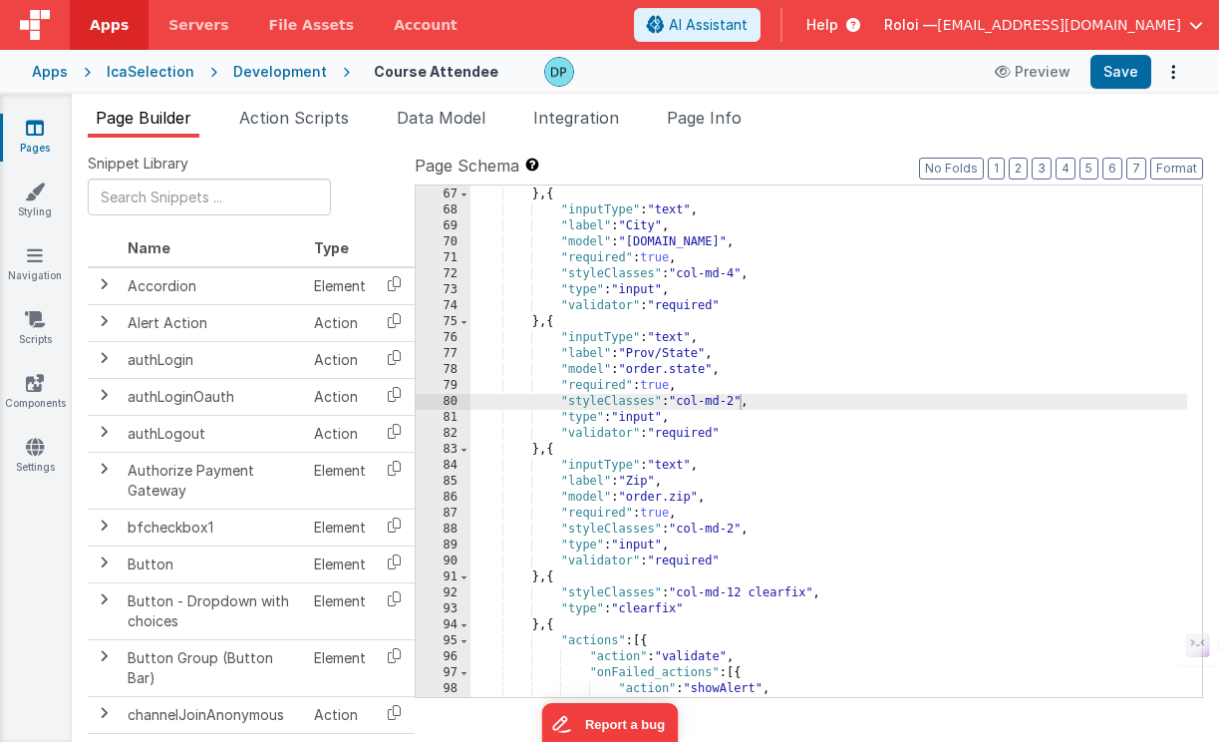
click at [548, 452] on div ""type" : "clearfix" } , { "inputType" : "text" , "label" : "City" , "model" : "…" at bounding box center [829, 441] width 717 height 543
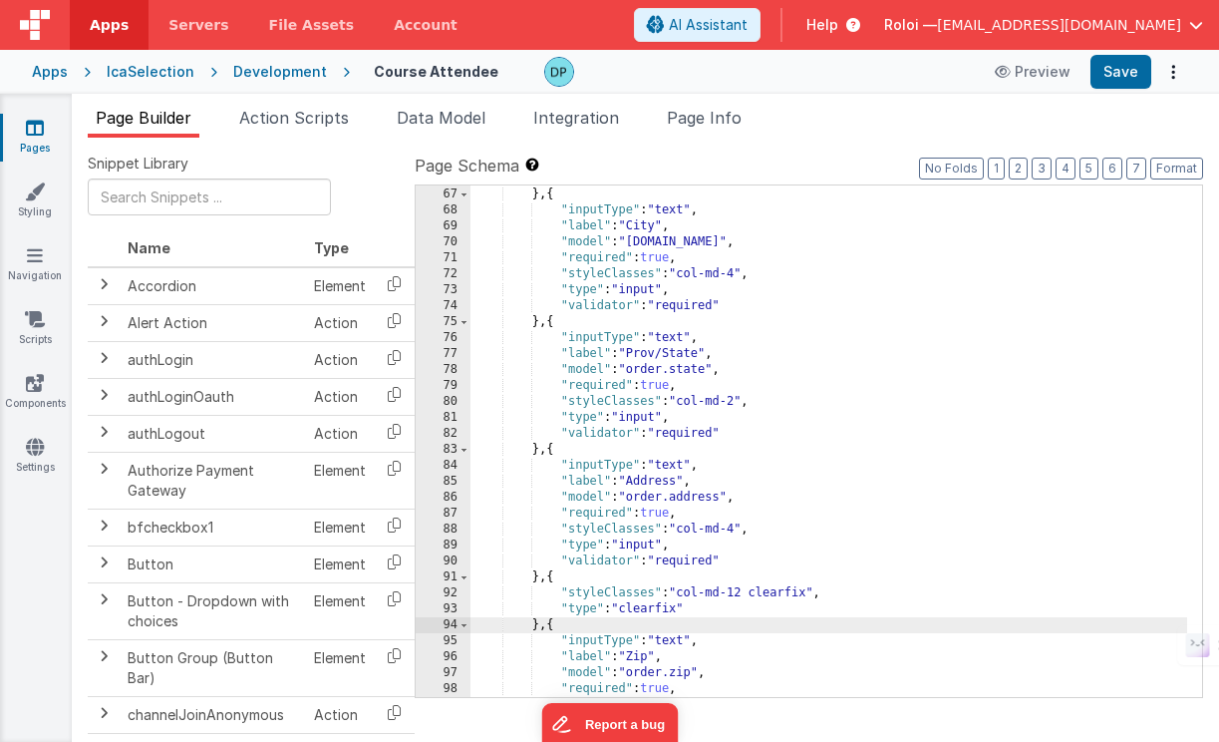
scroll to position [1182, 0]
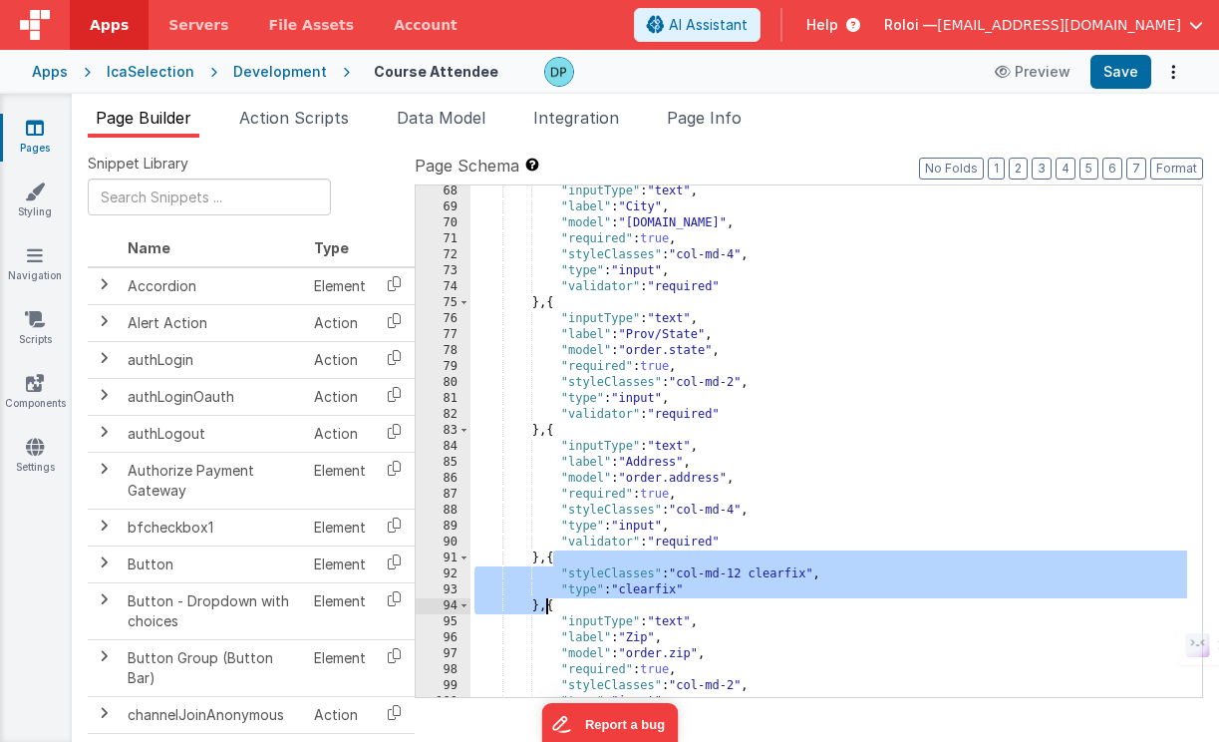
drag, startPoint x: 551, startPoint y: 559, endPoint x: 549, endPoint y: 608, distance: 48.9
click at [549, 608] on div ""inputType" : "text" , "label" : "City" , "model" : "[DOMAIN_NAME]" , "required…" at bounding box center [829, 454] width 717 height 543
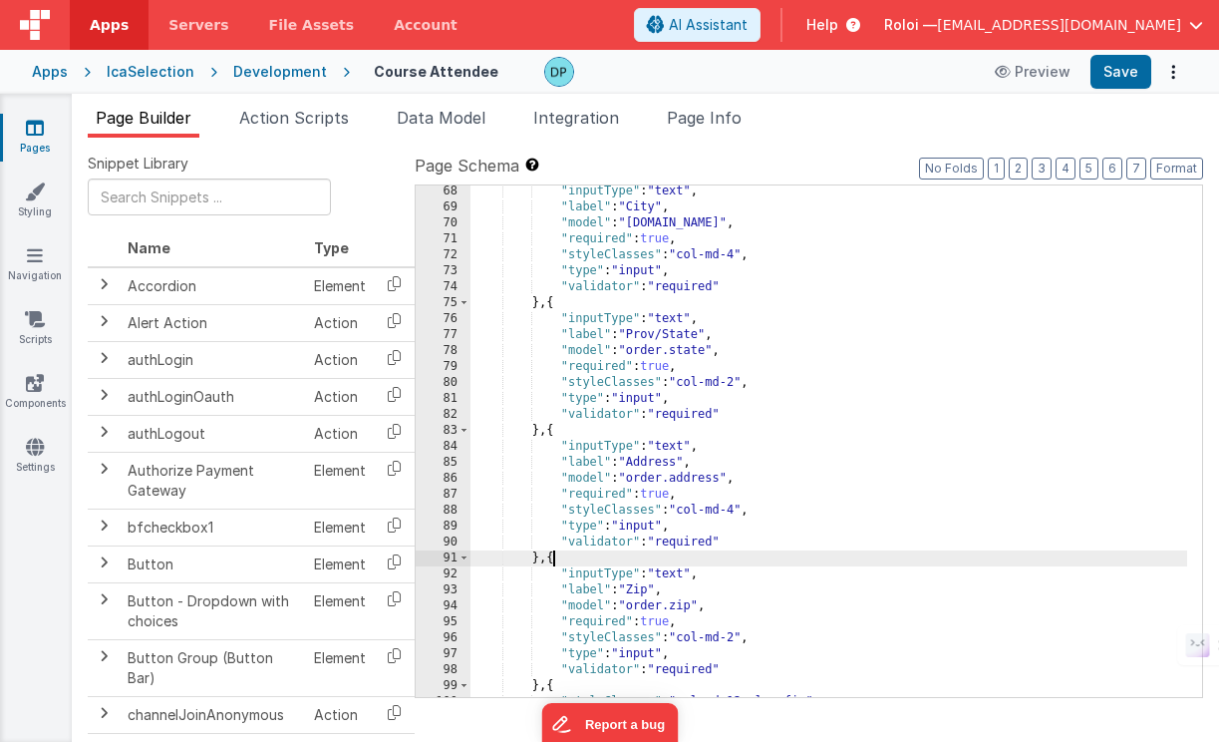
click at [546, 434] on div ""inputType" : "text" , "label" : "City" , "model" : "[DOMAIN_NAME]" , "required…" at bounding box center [829, 454] width 717 height 543
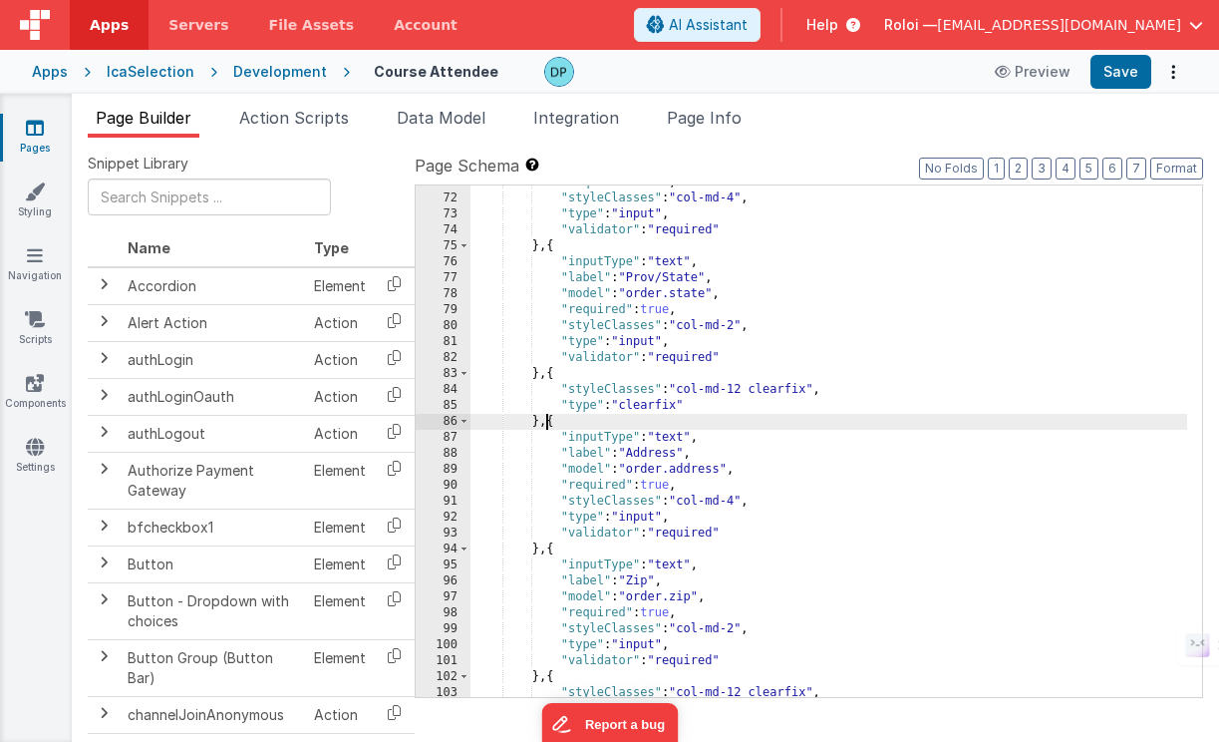
scroll to position [1239, 0]
click at [658, 457] on div ""required" : true , "styleClasses" : "col-md-4" , "type" : "input" , "validator…" at bounding box center [829, 445] width 717 height 543
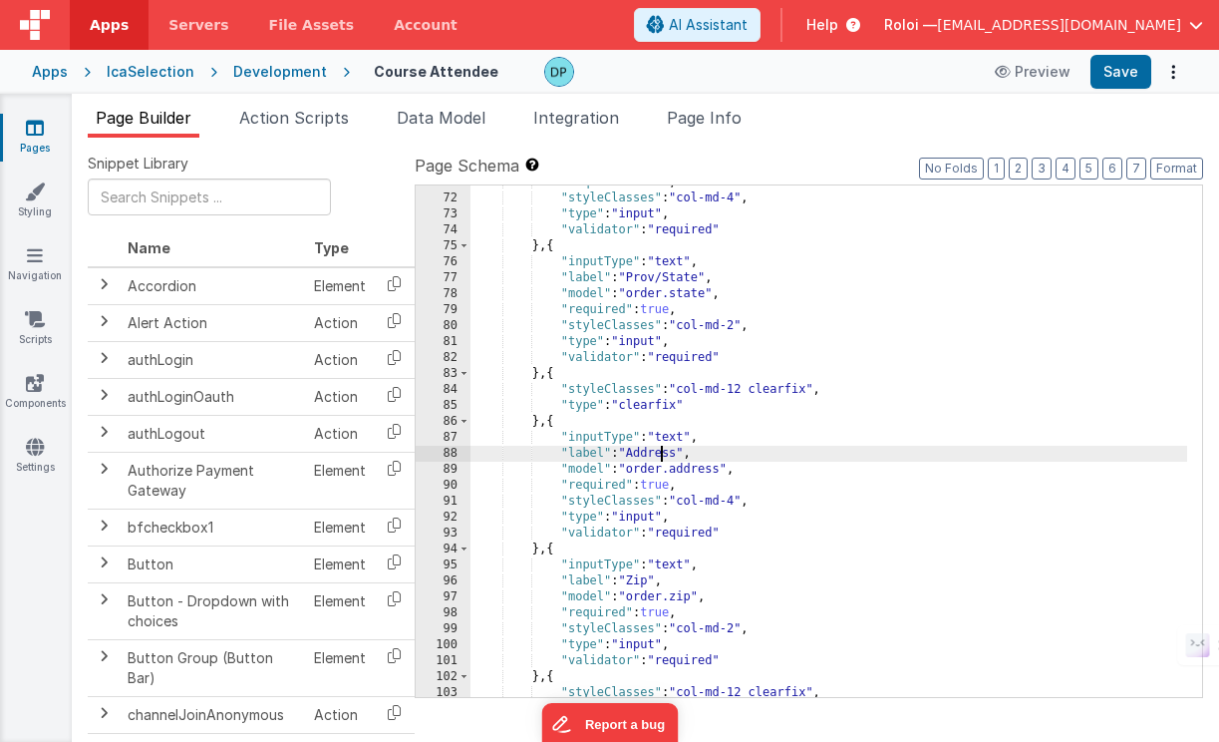
click at [658, 457] on div ""required" : true , "styleClasses" : "col-md-4" , "type" : "input" , "validator…" at bounding box center [829, 445] width 717 height 543
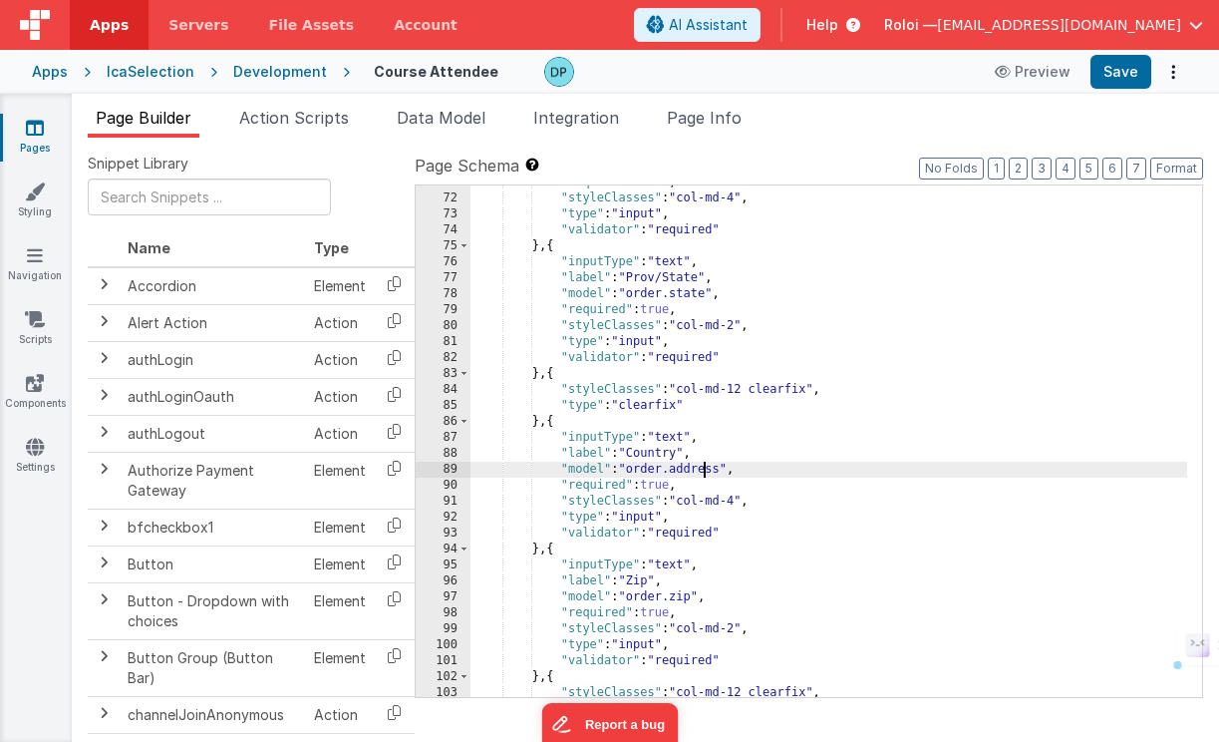
click at [706, 475] on div ""required" : true , "styleClasses" : "col-md-4" , "type" : "input" , "validator…" at bounding box center [829, 445] width 717 height 543
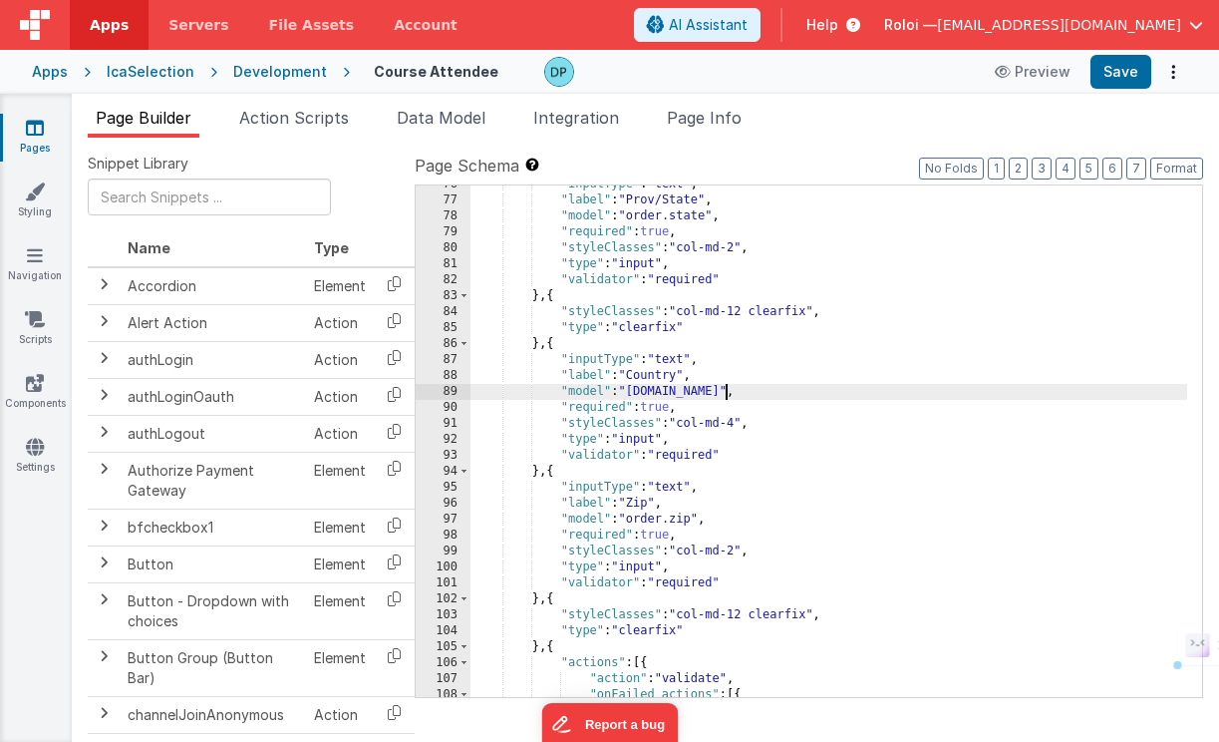
scroll to position [1389, 0]
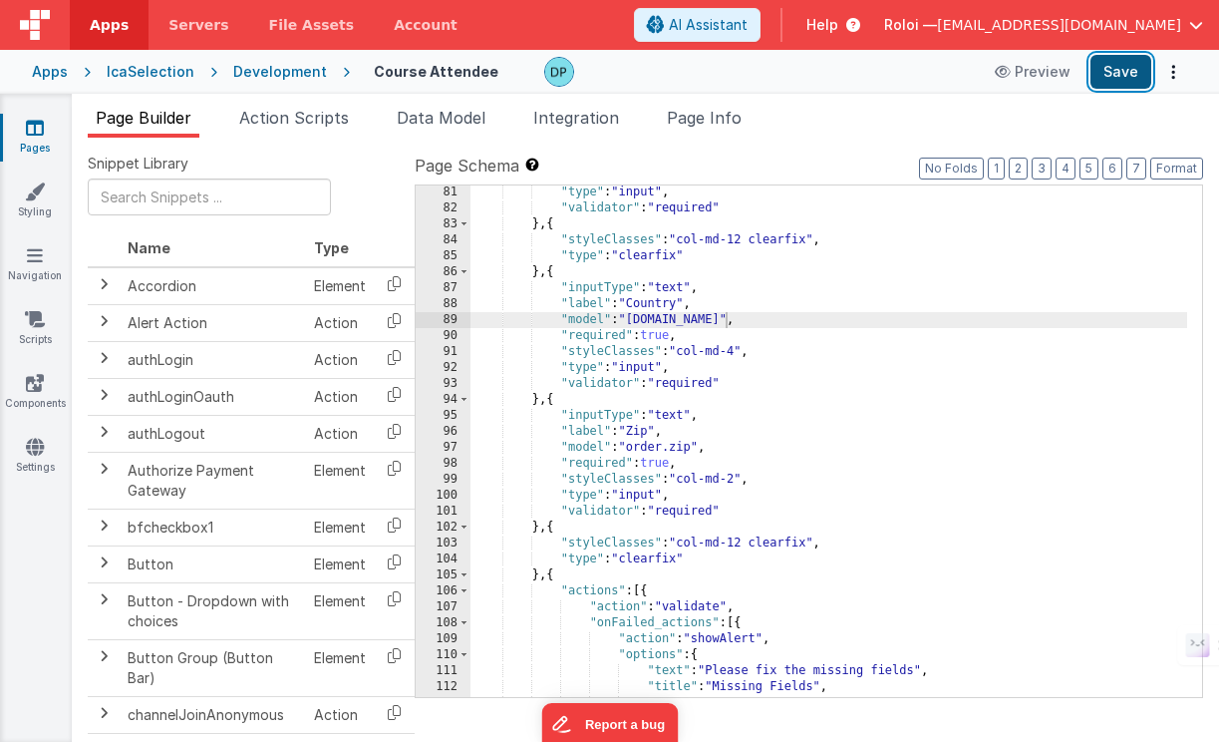
click at [1129, 77] on button "Save" at bounding box center [1121, 72] width 61 height 34
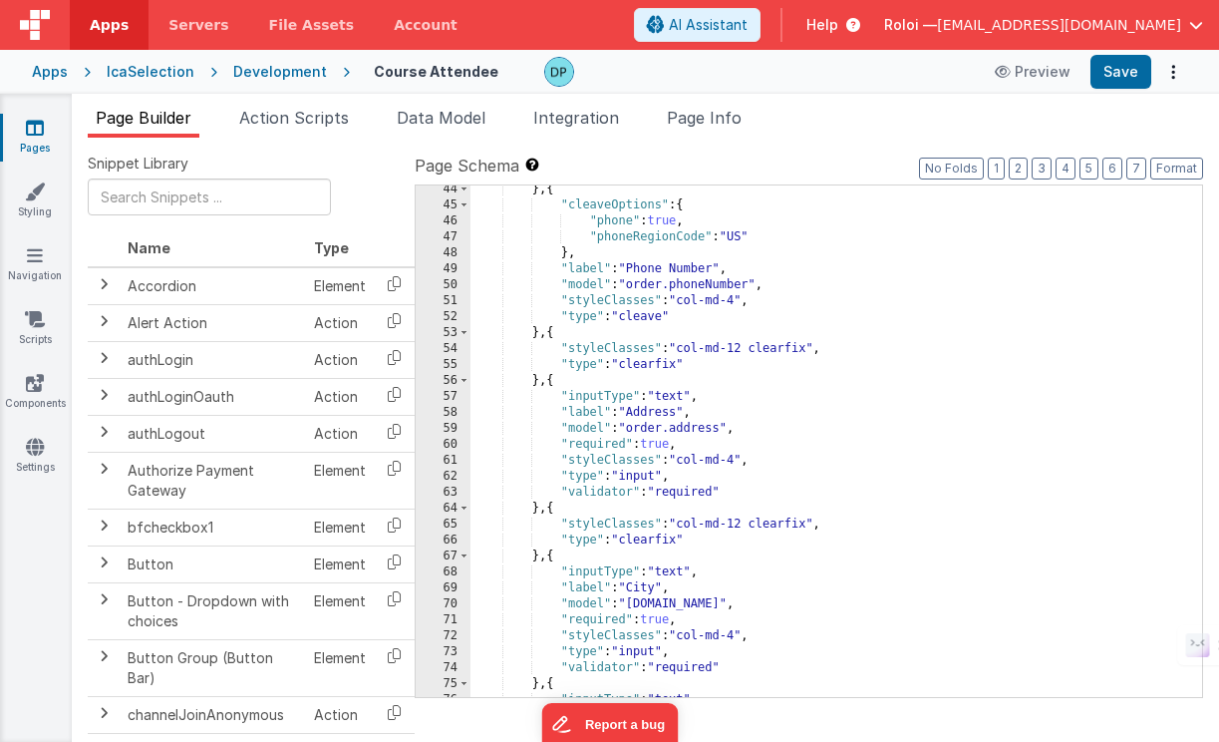
scroll to position [802, 0]
drag, startPoint x: 686, startPoint y: 445, endPoint x: 550, endPoint y: 441, distance: 135.7
click at [550, 441] on div "} , { "cleaveOptions" : { "phone" : true , "phoneRegionCode" : "US" } , "label"…" at bounding box center [829, 452] width 717 height 543
click at [718, 447] on div "} , { "cleaveOptions" : { "phone" : true , "phoneRegionCode" : "US" } , "label"…" at bounding box center [829, 452] width 717 height 543
drag, startPoint x: 675, startPoint y: 447, endPoint x: 560, endPoint y: 445, distance: 114.7
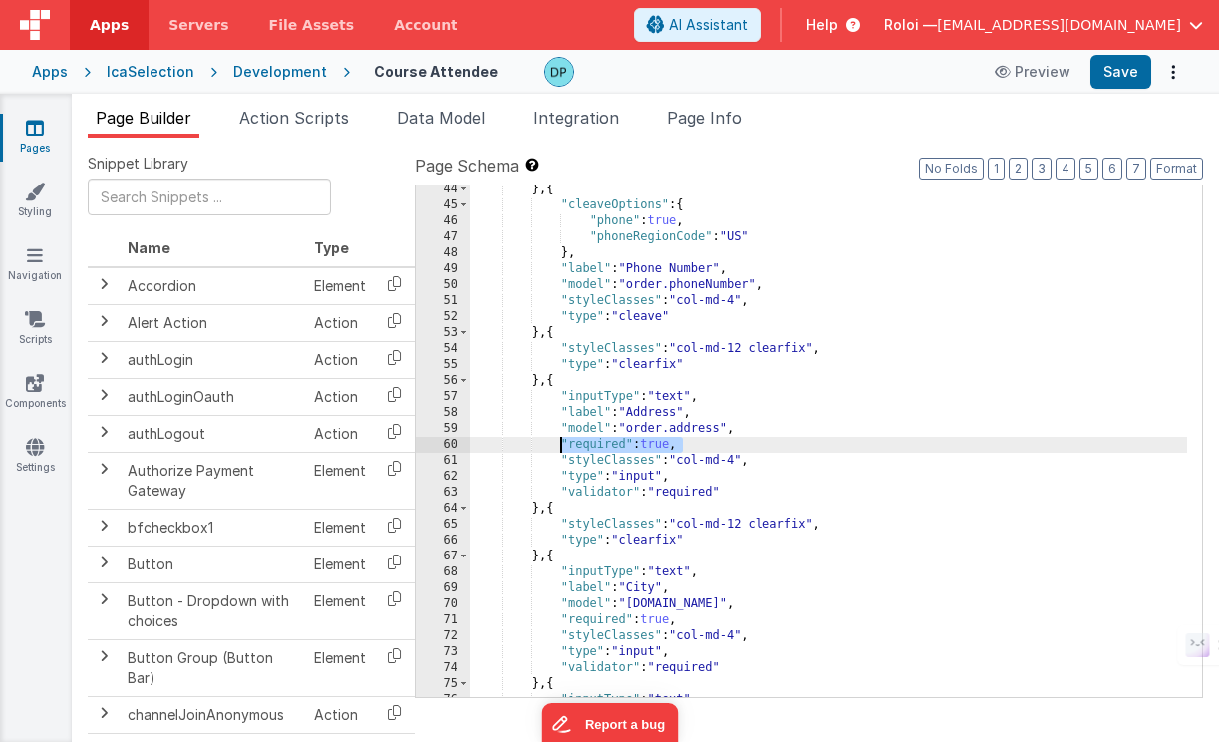
click at [560, 445] on div "} , { "cleaveOptions" : { "phone" : true , "phoneRegionCode" : "US" } , "label"…" at bounding box center [829, 452] width 717 height 543
click at [780, 289] on div "} , { "cleaveOptions" : { "phone" : true , "phoneRegionCode" : "US" } , "label"…" at bounding box center [829, 452] width 717 height 543
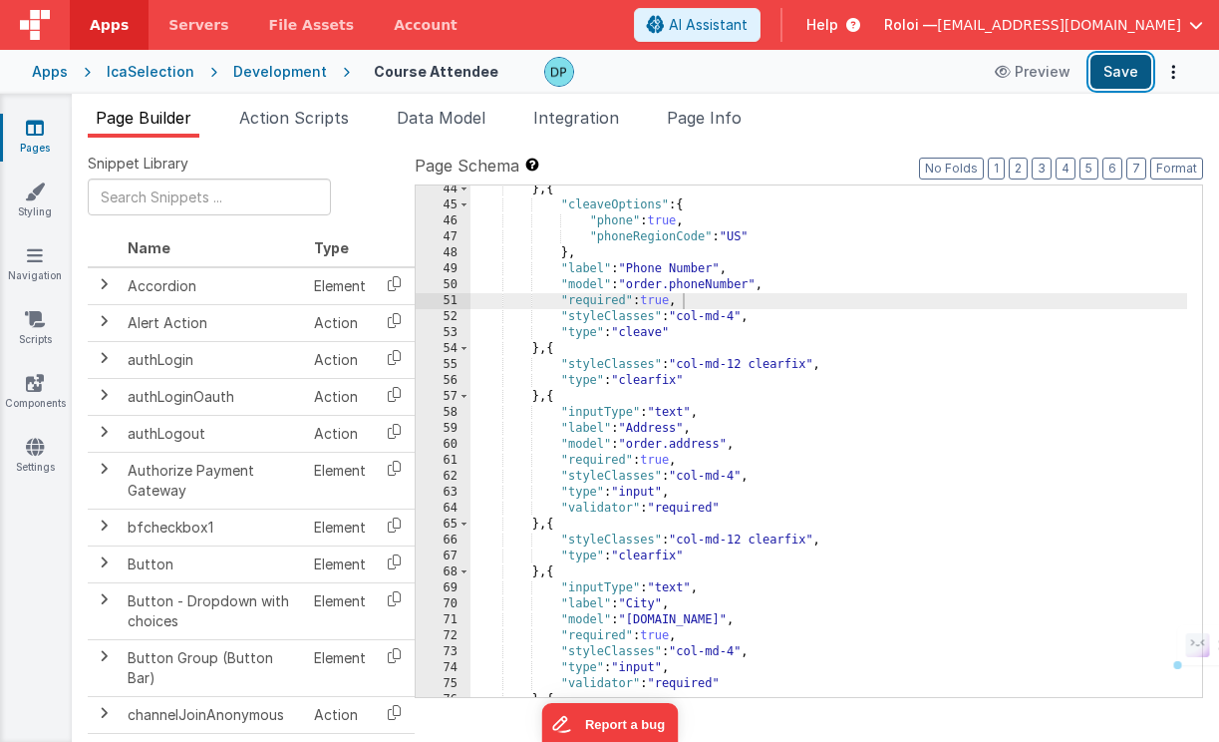
click at [1112, 74] on button "Save" at bounding box center [1121, 72] width 61 height 34
click at [1116, 70] on button "Save" at bounding box center [1121, 72] width 61 height 34
click at [684, 118] on span "Page Info" at bounding box center [704, 118] width 75 height 20
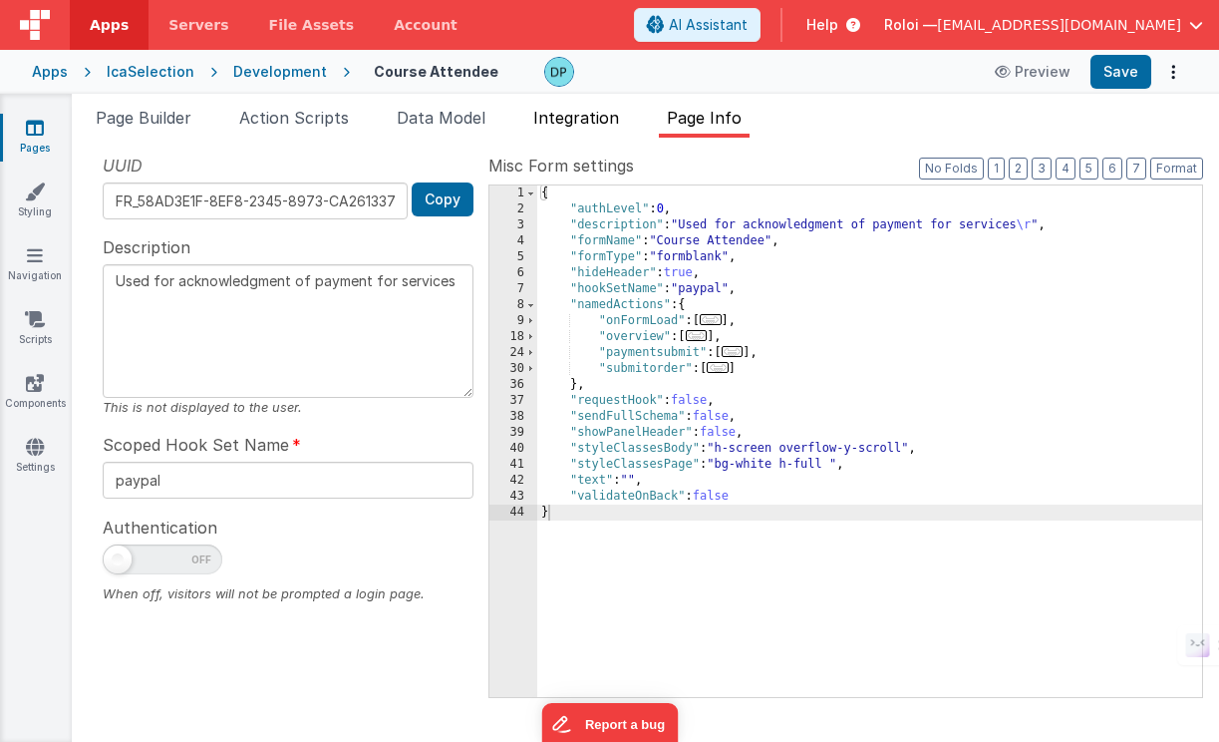
click at [578, 117] on span "Integration" at bounding box center [576, 118] width 86 height 20
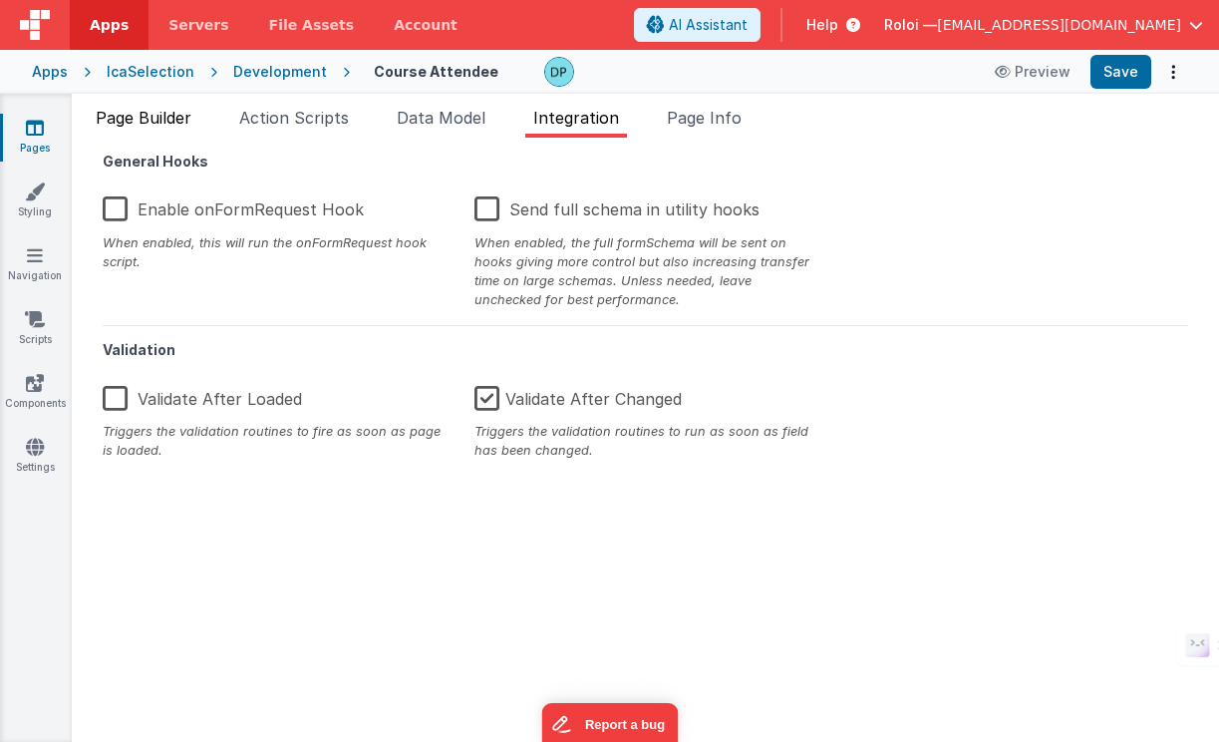
click at [148, 117] on span "Page Builder" at bounding box center [144, 118] width 96 height 20
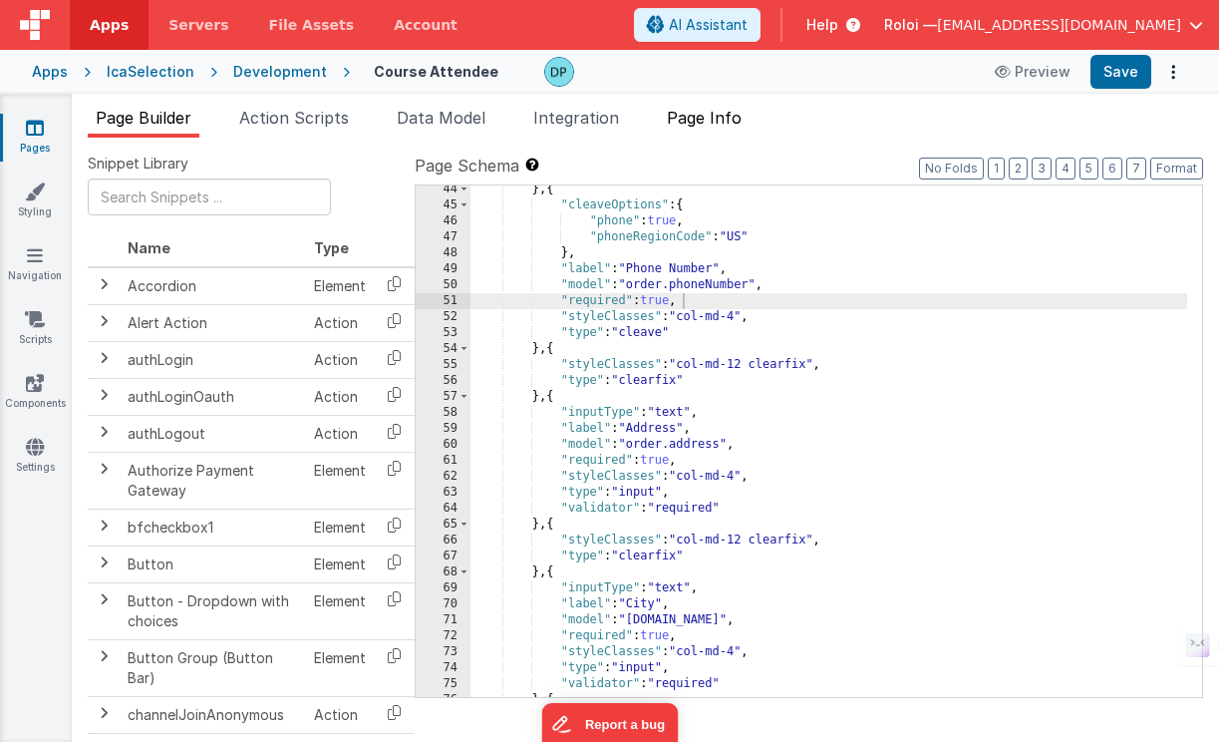
click at [709, 116] on span "Page Info" at bounding box center [704, 118] width 75 height 20
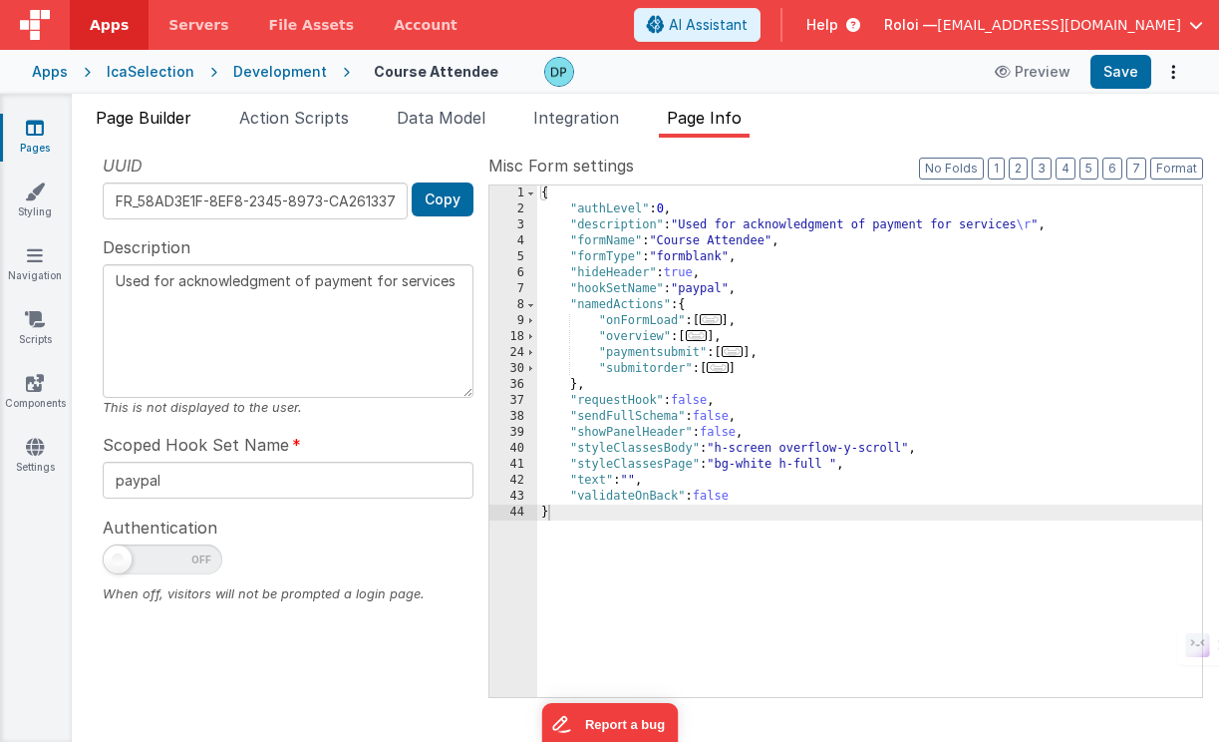
click at [175, 114] on span "Page Builder" at bounding box center [144, 118] width 96 height 20
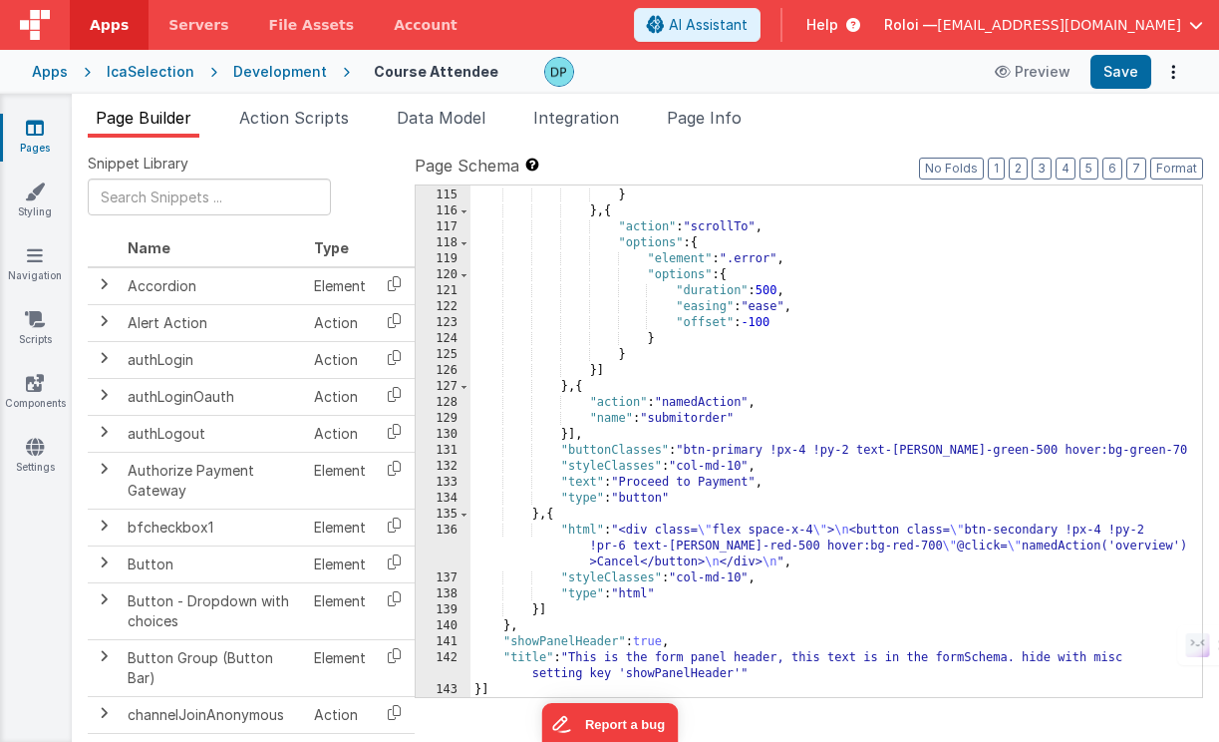
scroll to position [1928, 0]
click at [303, 116] on span "Action Scripts" at bounding box center [294, 118] width 110 height 20
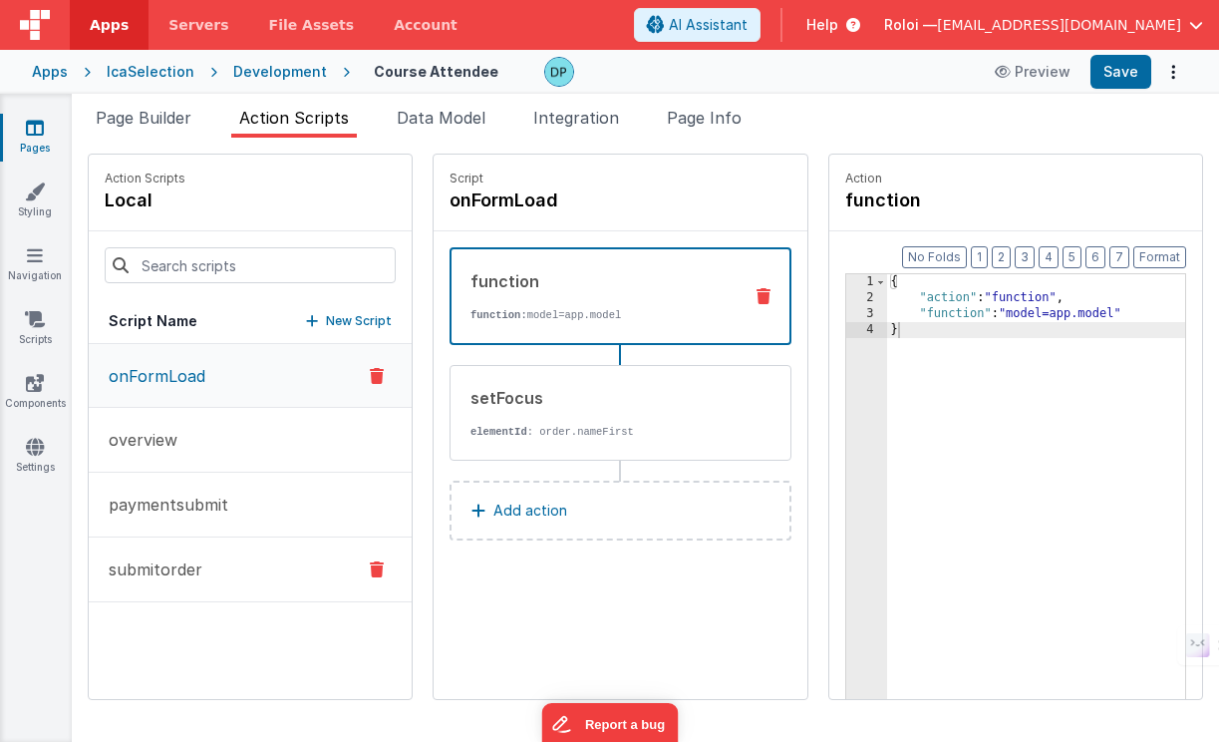
click at [176, 562] on p "submitorder" at bounding box center [150, 569] width 106 height 24
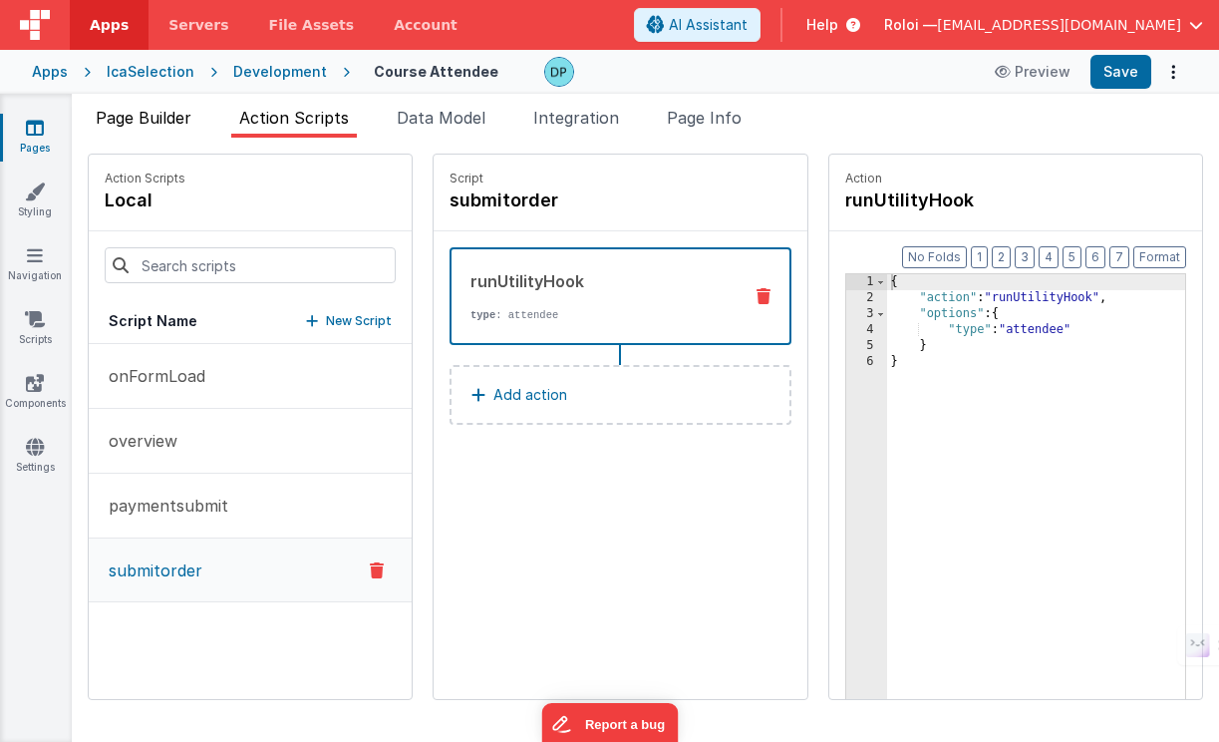
click at [131, 116] on span "Page Builder" at bounding box center [144, 118] width 96 height 20
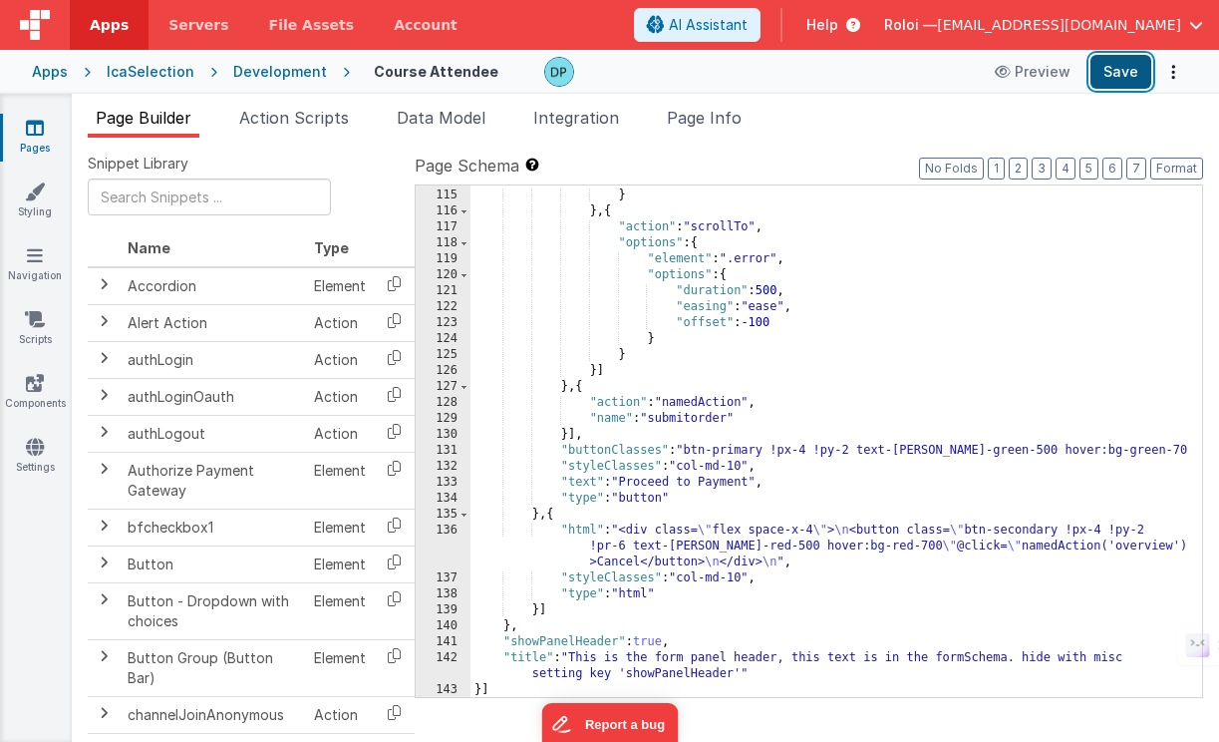
click at [1116, 68] on button "Save" at bounding box center [1121, 72] width 61 height 34
